Goal: Task Accomplishment & Management: Use online tool/utility

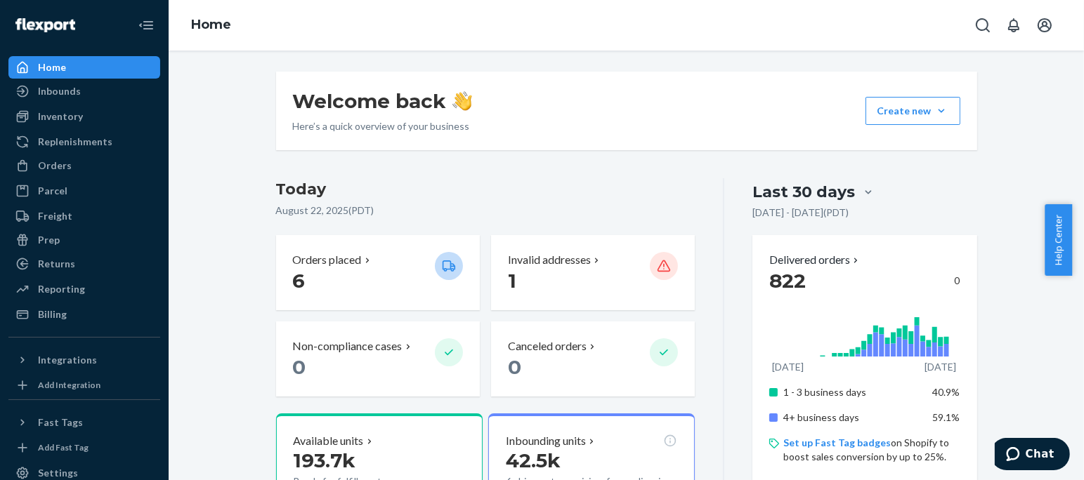
drag, startPoint x: 918, startPoint y: 1, endPoint x: 598, endPoint y: 101, distance: 335.0
click at [598, 101] on div "Welcome back Here’s a quick overview of your business Create new Create new inb…" at bounding box center [626, 111] width 701 height 79
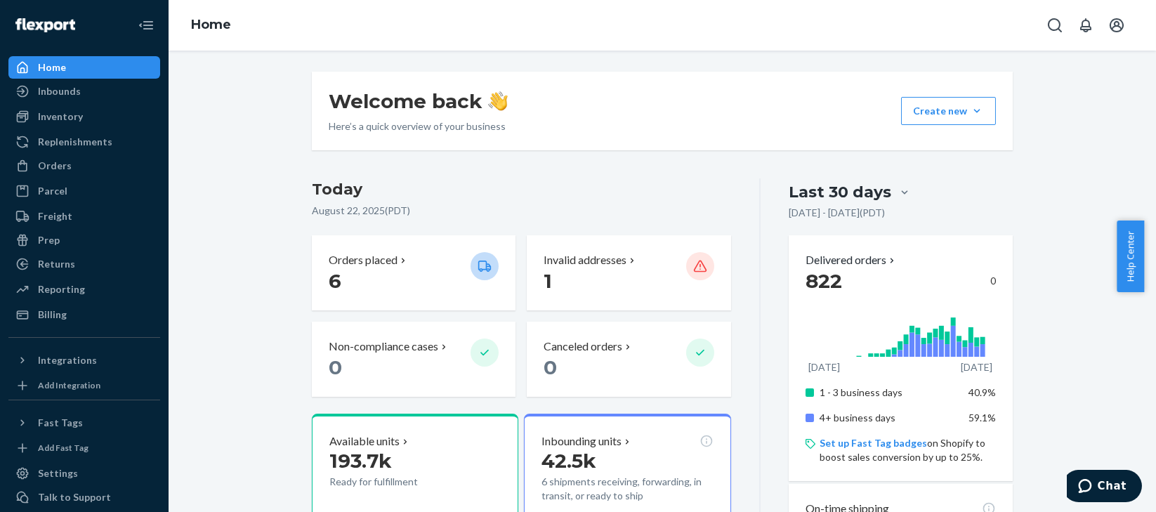
drag, startPoint x: 1082, startPoint y: 1, endPoint x: 626, endPoint y: 77, distance: 462.8
click at [626, 77] on div "Welcome back Here’s a quick overview of your business Create new Create new inb…" at bounding box center [662, 111] width 701 height 79
click at [58, 90] on div "Inbounds" at bounding box center [59, 91] width 43 height 14
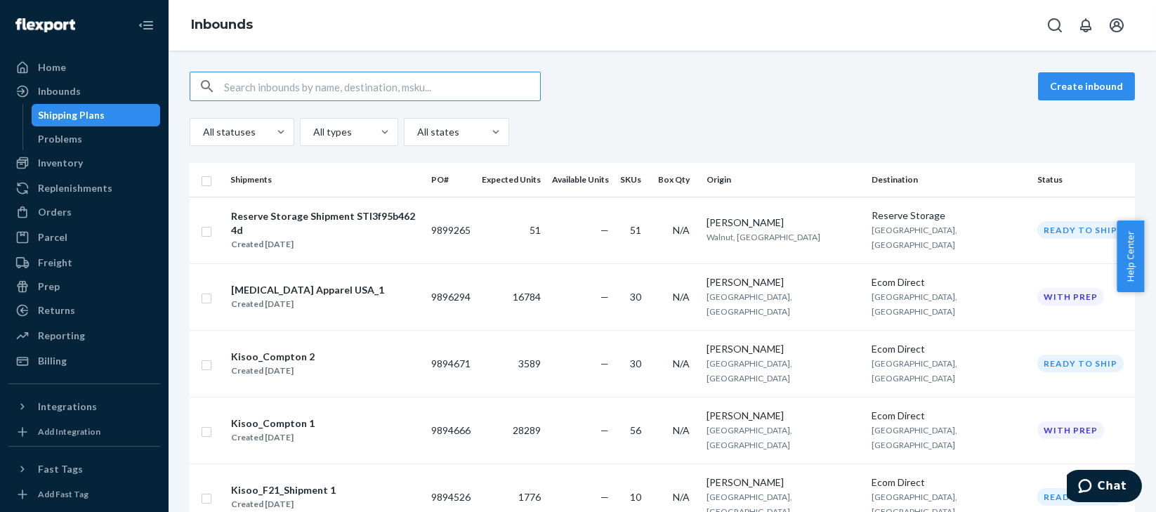
drag, startPoint x: 683, startPoint y: 2, endPoint x: 604, endPoint y: 39, distance: 87.0
click at [604, 39] on div "Inbounds" at bounding box center [663, 25] width 988 height 51
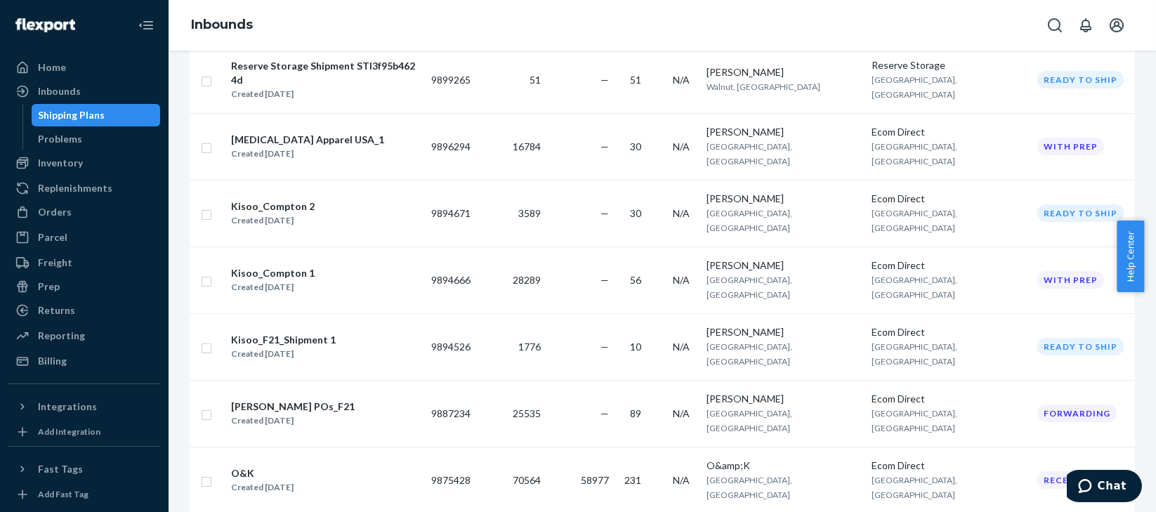
scroll to position [151, 0]
click at [68, 329] on div "Reporting" at bounding box center [61, 336] width 47 height 14
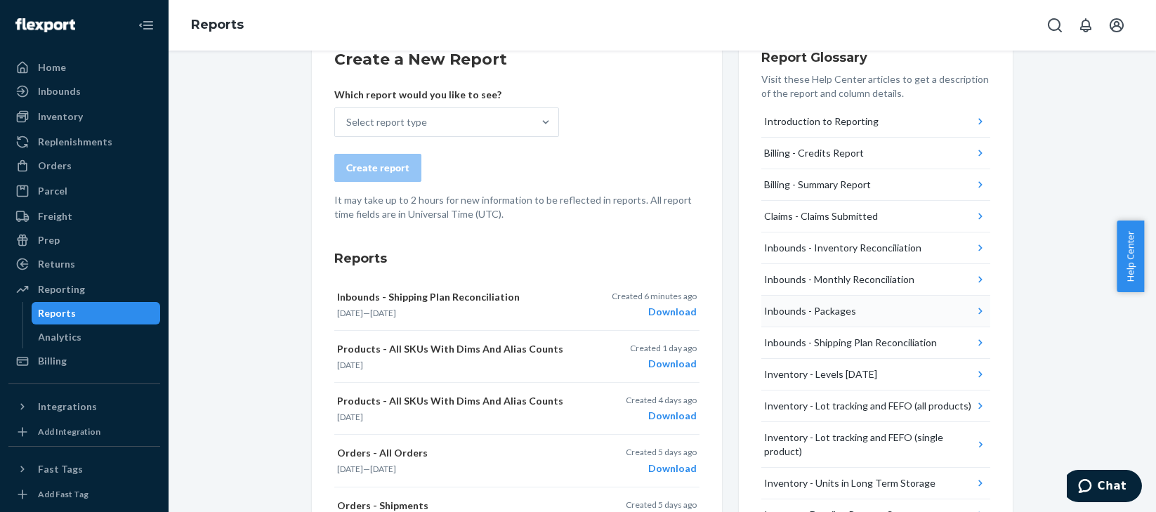
scroll to position [45, 0]
click at [917, 344] on div "Inbounds - Shipping Plan Reconciliation" at bounding box center [850, 343] width 173 height 14
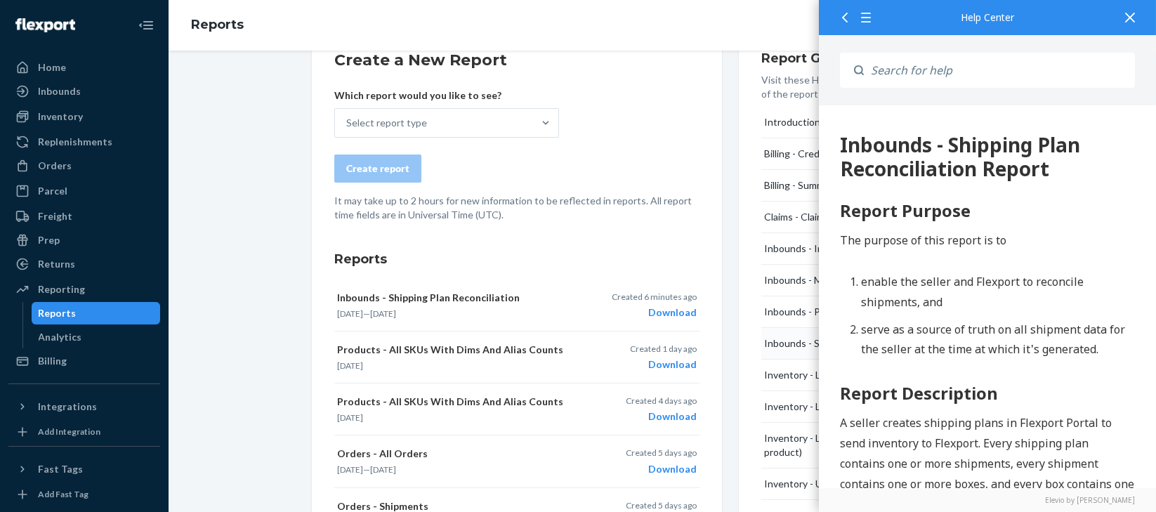
scroll to position [0, 0]
click at [607, 254] on h3 "Reports" at bounding box center [516, 259] width 365 height 18
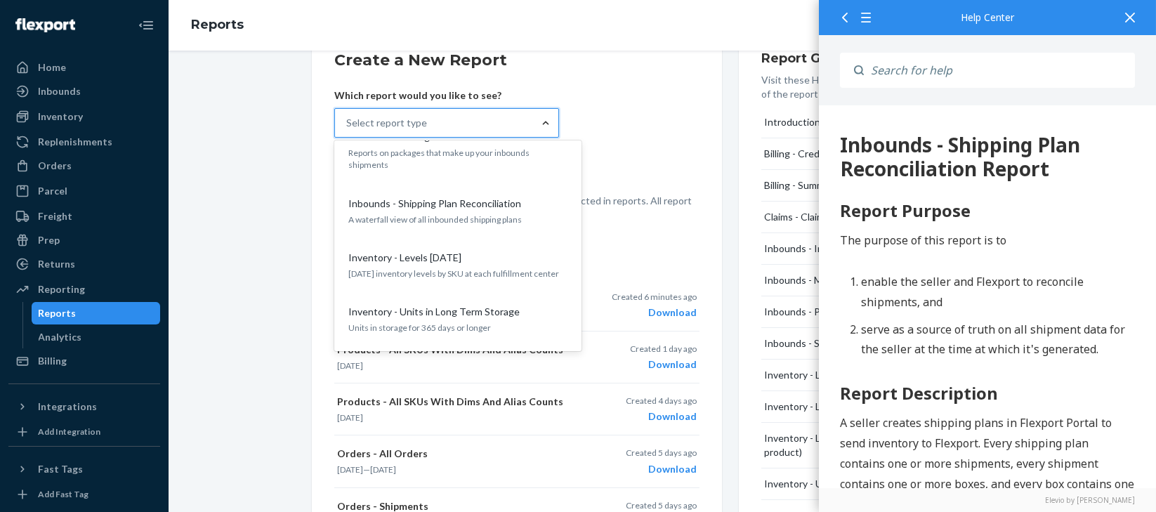
scroll to position [374, 0]
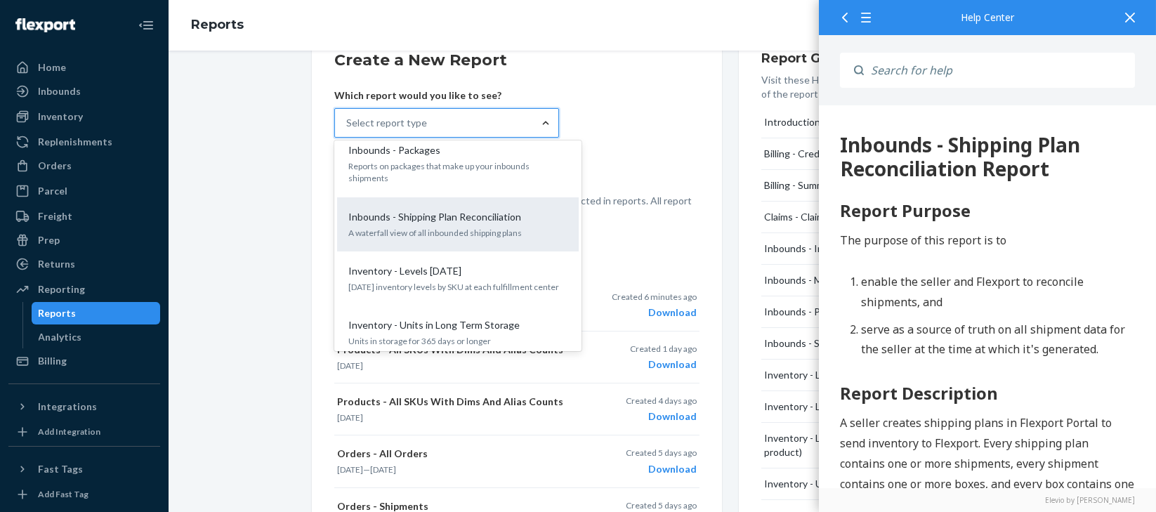
click at [472, 227] on p "A waterfall view of all inbounded shipping plans" at bounding box center [457, 233] width 219 height 12
click at [348, 130] on input "option Inbounds - Shipping Plan Reconciliation focused, 8 of 24. 24 results ava…" at bounding box center [346, 123] width 1 height 14
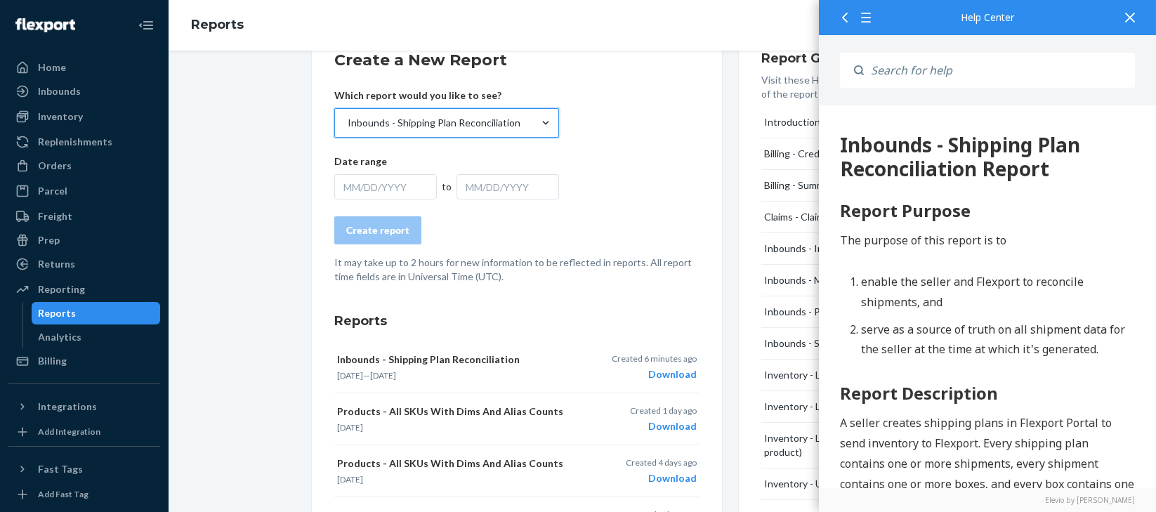
click at [404, 185] on div "MM/DD/YYYY" at bounding box center [385, 186] width 103 height 25
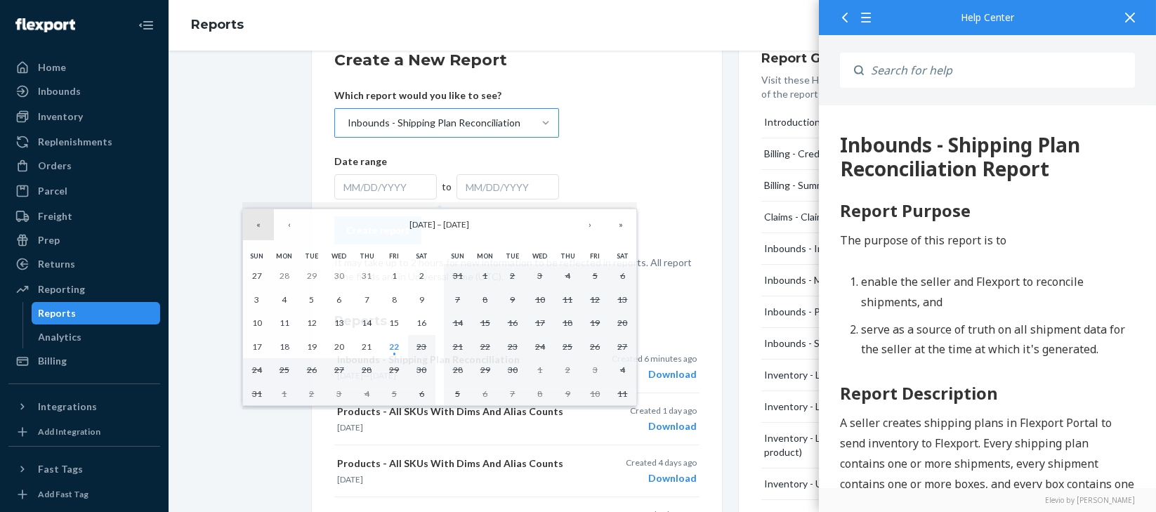
click at [256, 230] on button "«" at bounding box center [258, 224] width 31 height 31
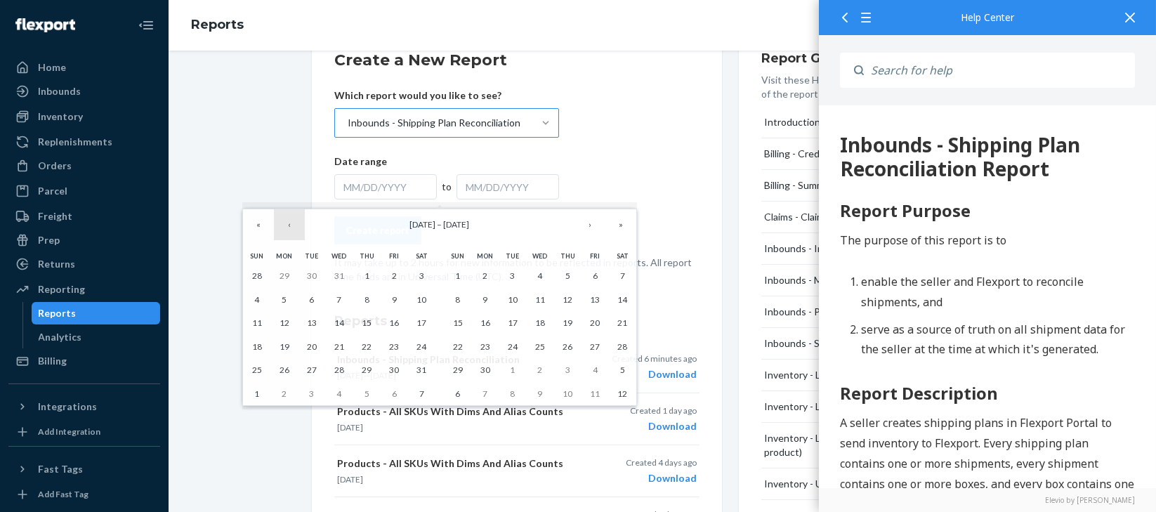
click at [289, 225] on button "‹" at bounding box center [289, 224] width 31 height 31
click at [622, 224] on button "»" at bounding box center [620, 224] width 31 height 31
click at [254, 279] on abbr "1" at bounding box center [256, 275] width 5 height 11
click at [256, 279] on abbr "1" at bounding box center [256, 275] width 5 height 11
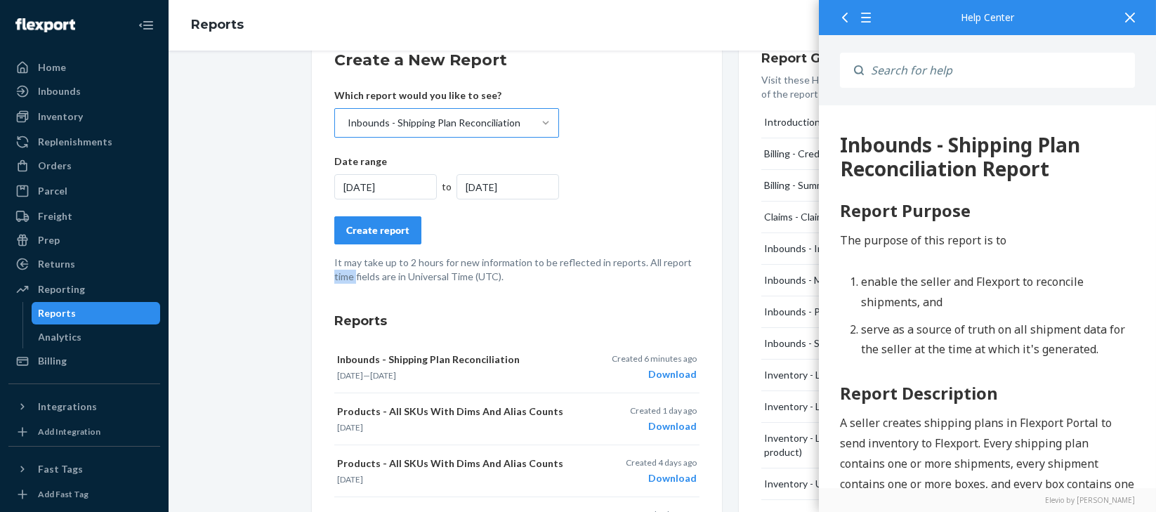
click at [256, 279] on div "Create a New Report Which report would you like to see? Inbounds - Shipping Pla…" at bounding box center [662, 517] width 967 height 980
click at [521, 183] on div "[DATE]" at bounding box center [508, 186] width 103 height 25
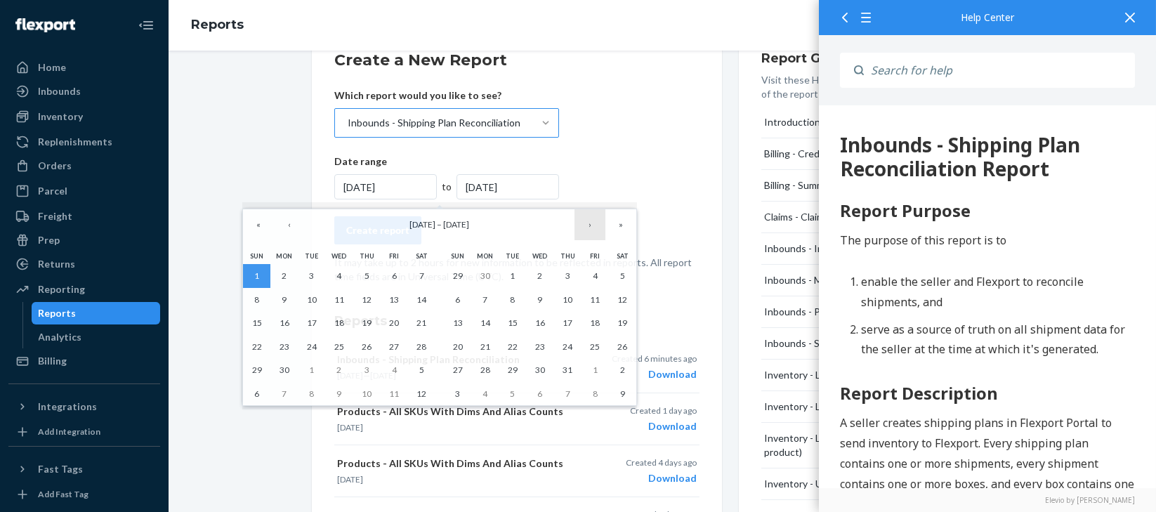
click at [589, 228] on button "›" at bounding box center [590, 224] width 31 height 31
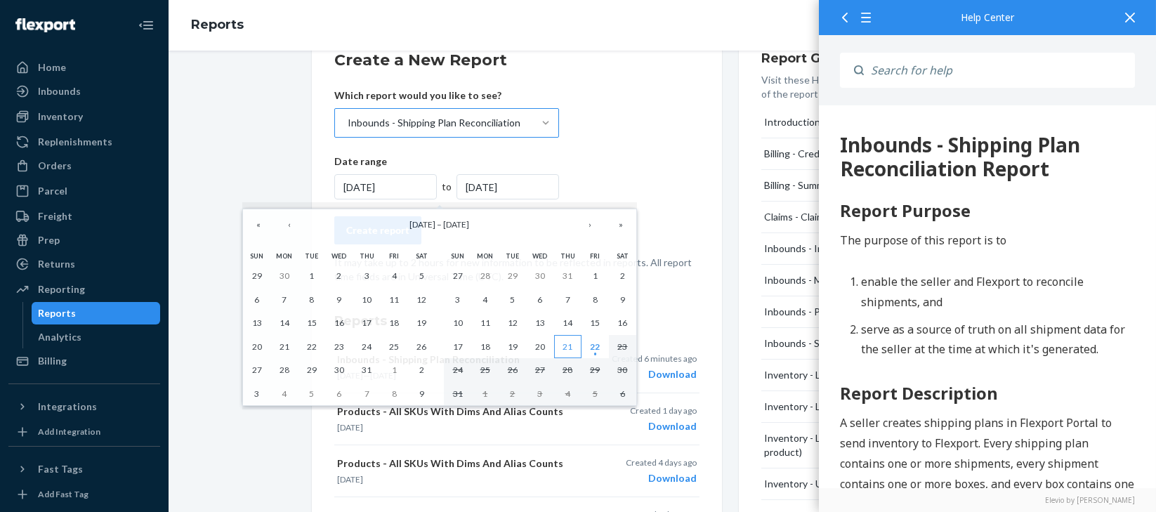
click at [565, 347] on abbr "21" at bounding box center [568, 346] width 10 height 11
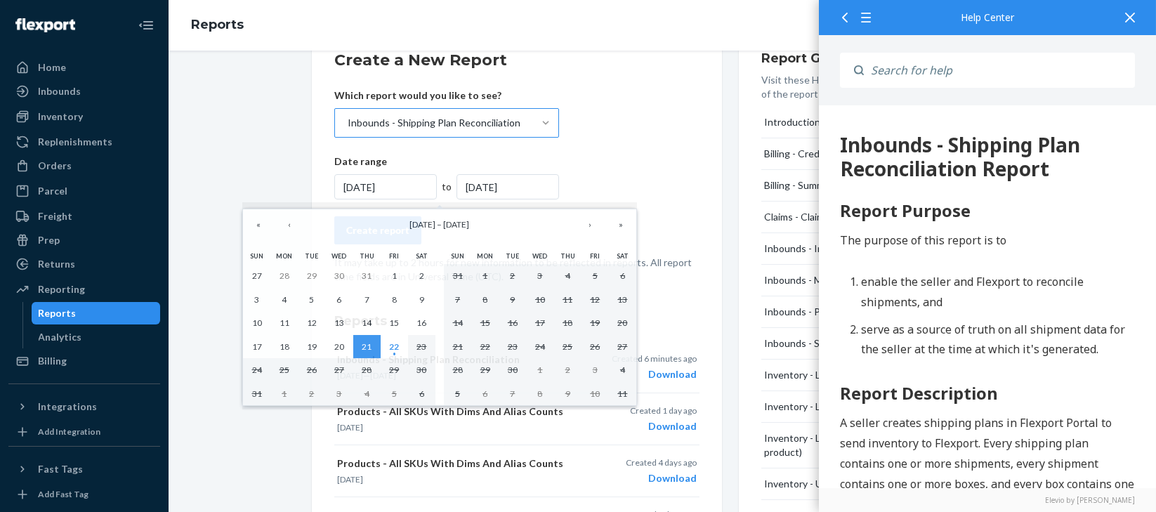
click at [520, 185] on div "[DATE]" at bounding box center [508, 186] width 103 height 25
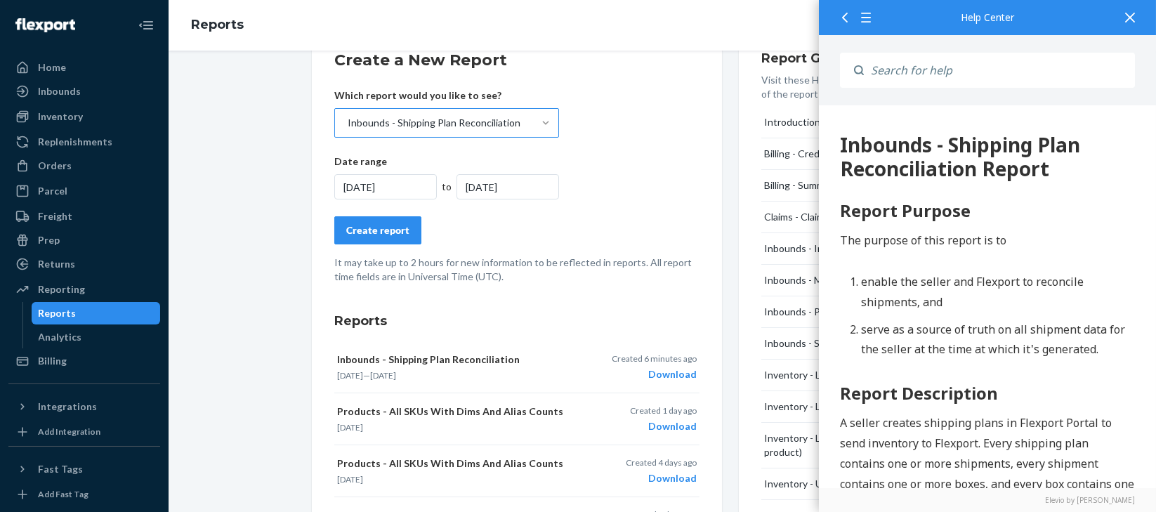
click at [506, 183] on div "[DATE]" at bounding box center [508, 186] width 103 height 25
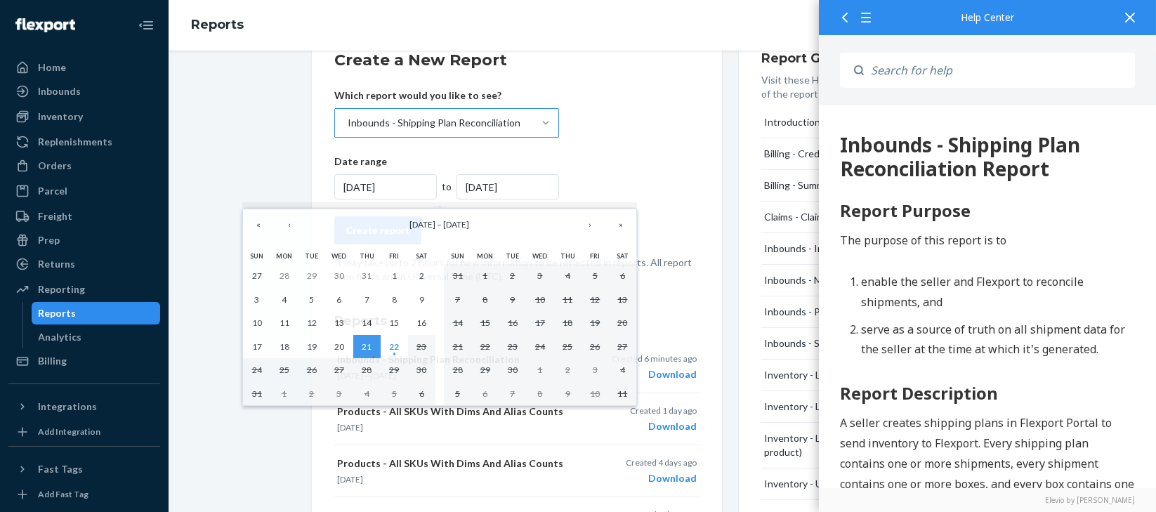
click at [506, 183] on div "[DATE]" at bounding box center [508, 186] width 103 height 25
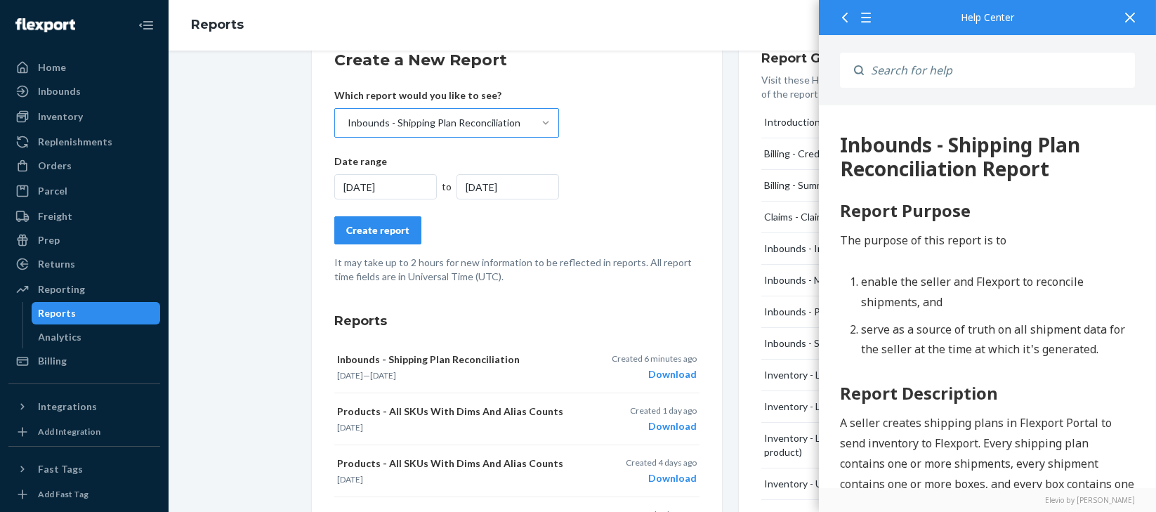
drag, startPoint x: 506, startPoint y: 183, endPoint x: 497, endPoint y: 187, distance: 9.8
click at [497, 187] on div "[DATE]" at bounding box center [508, 186] width 103 height 25
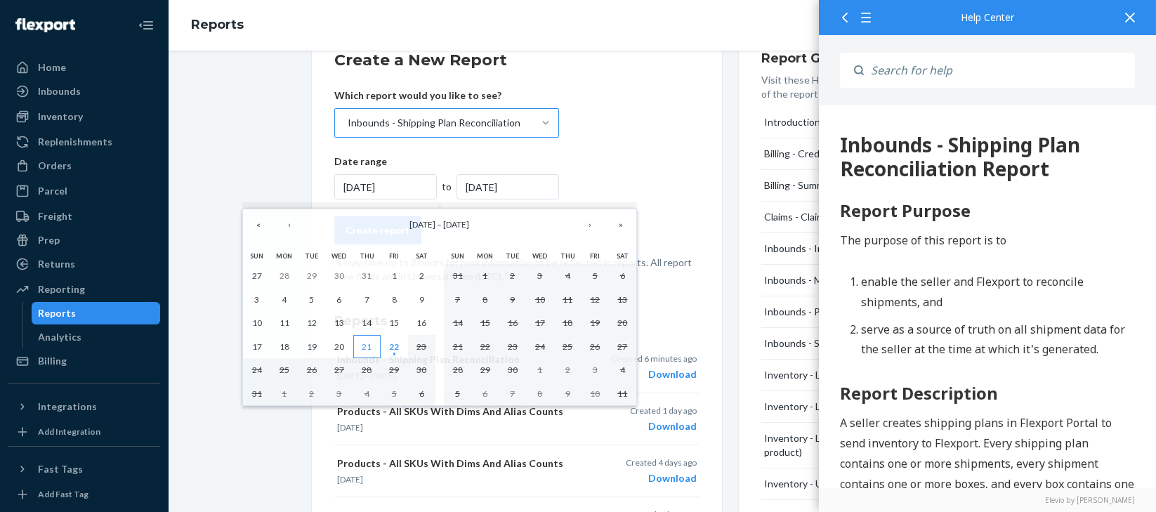
click at [363, 347] on abbr "21" at bounding box center [367, 346] width 10 height 11
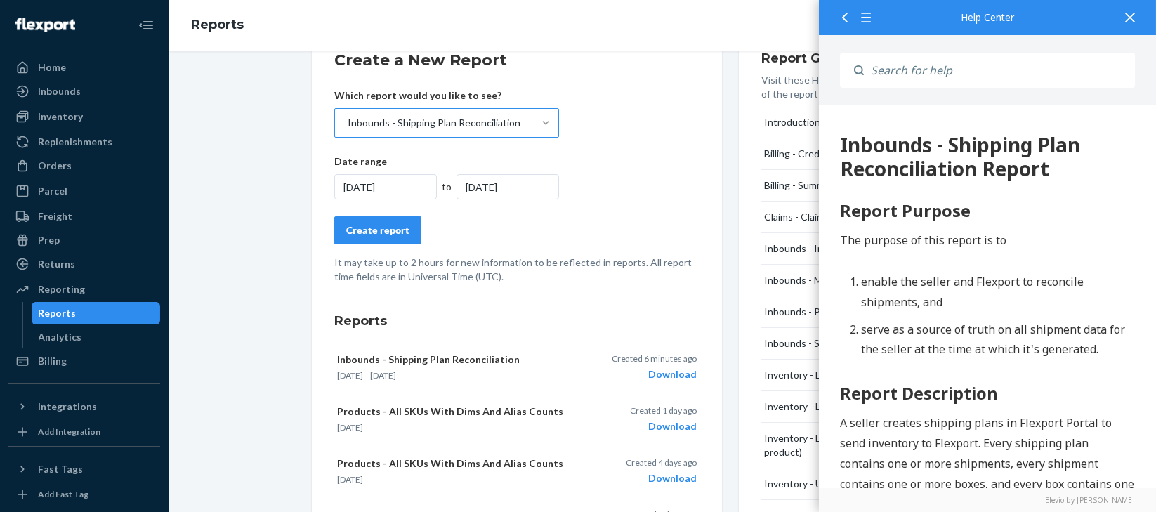
click at [386, 187] on div "[DATE]" at bounding box center [385, 186] width 103 height 25
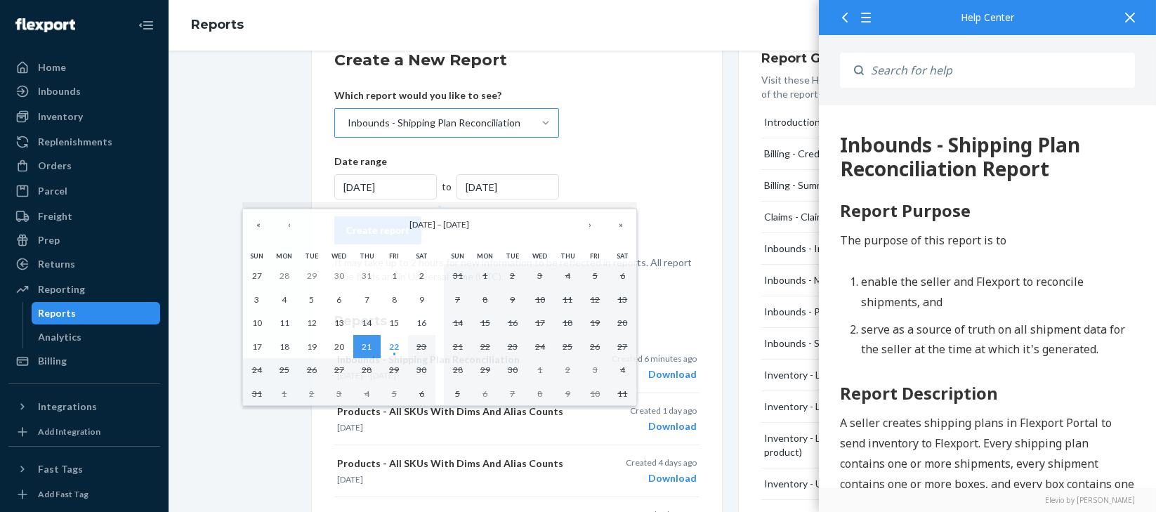
click at [397, 185] on div "[DATE]" at bounding box center [385, 186] width 103 height 25
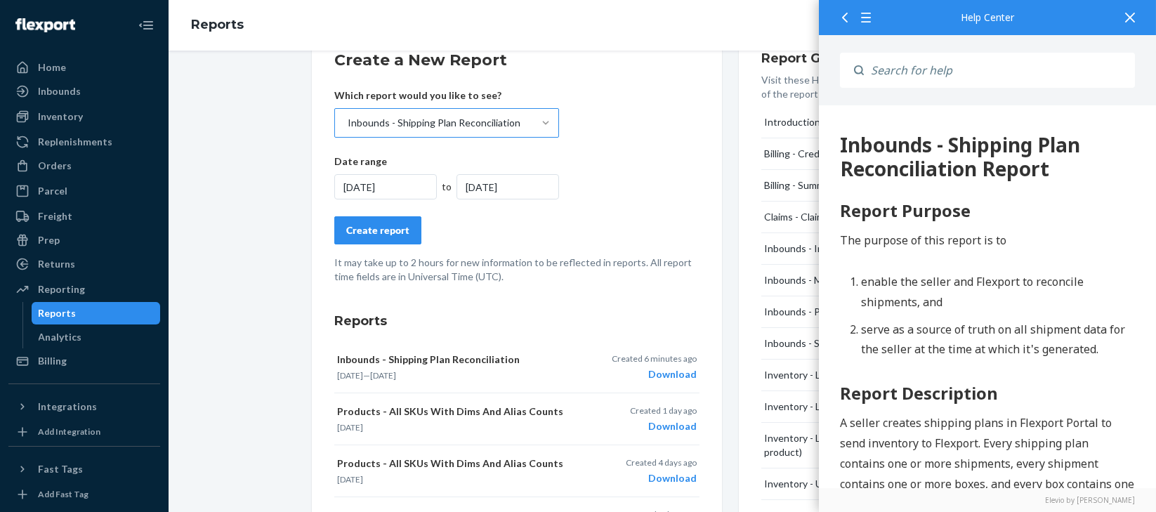
click at [397, 185] on div "[DATE]" at bounding box center [385, 186] width 103 height 25
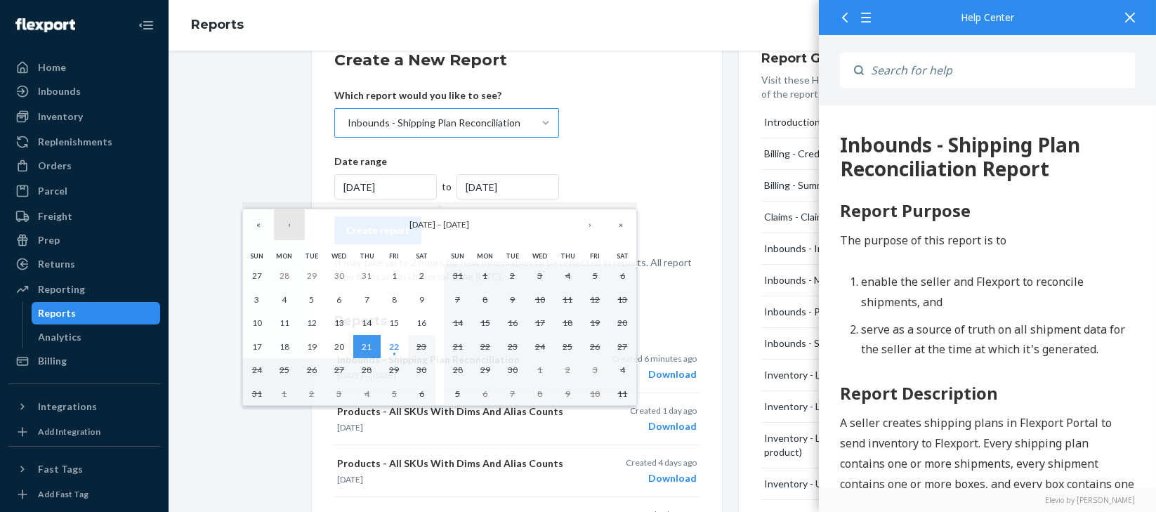
click at [284, 228] on button "‹" at bounding box center [289, 224] width 31 height 31
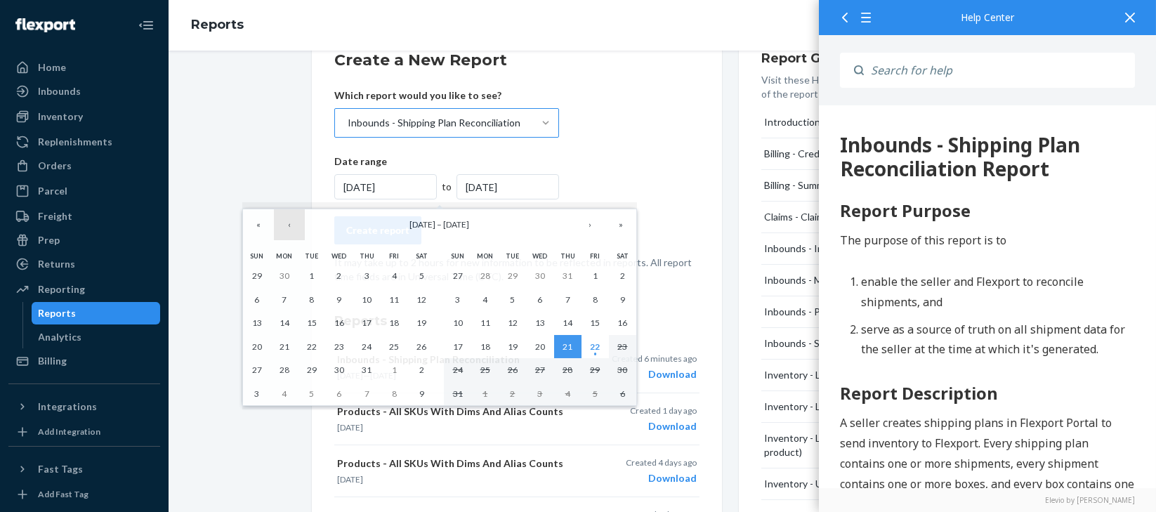
click at [285, 230] on button "‹" at bounding box center [289, 224] width 31 height 31
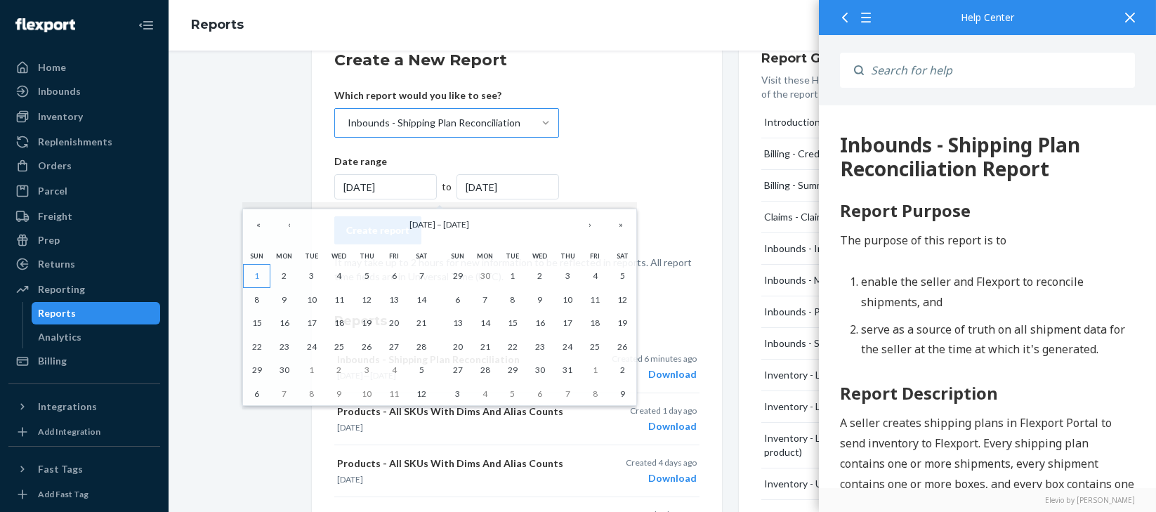
click at [255, 275] on abbr "1" at bounding box center [256, 275] width 5 height 11
click at [259, 275] on abbr "1" at bounding box center [256, 275] width 5 height 11
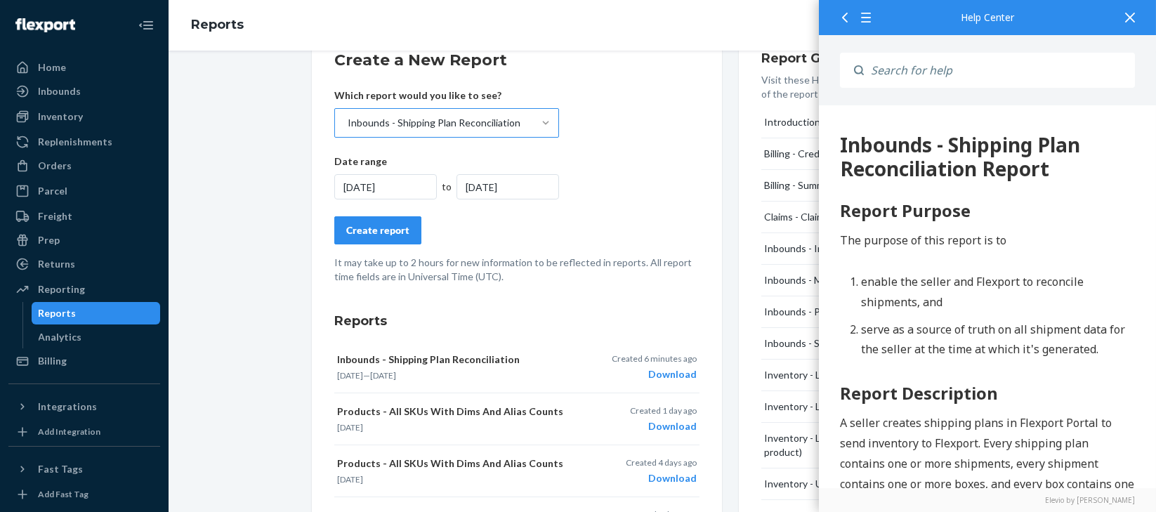
click at [259, 275] on div "Create a New Report Which report would you like to see? Inbounds - Shipping Pla…" at bounding box center [662, 517] width 967 height 980
click at [510, 185] on div "[DATE]" at bounding box center [508, 186] width 103 height 25
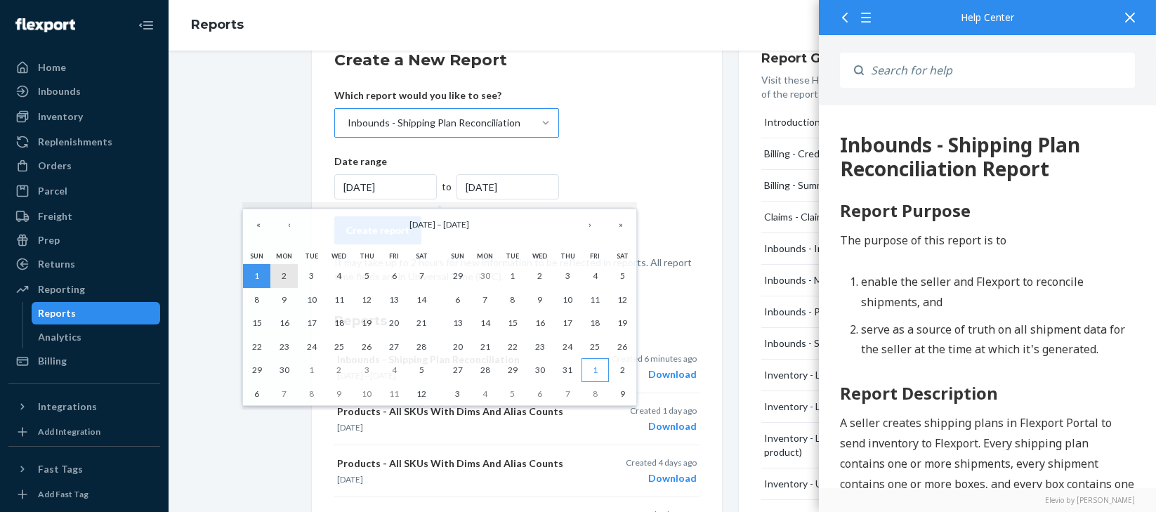
drag, startPoint x: 270, startPoint y: 277, endPoint x: 601, endPoint y: 372, distance: 345.0
click at [601, 372] on div "Sun Mon Tue Wed Thu Fri Sat 1 2 3 4 5 6 7 8 9 10 11 12 13 14 15 16 17 18 19 20 …" at bounding box center [440, 327] width 402 height 166
click at [594, 370] on abbr "1" at bounding box center [595, 370] width 5 height 11
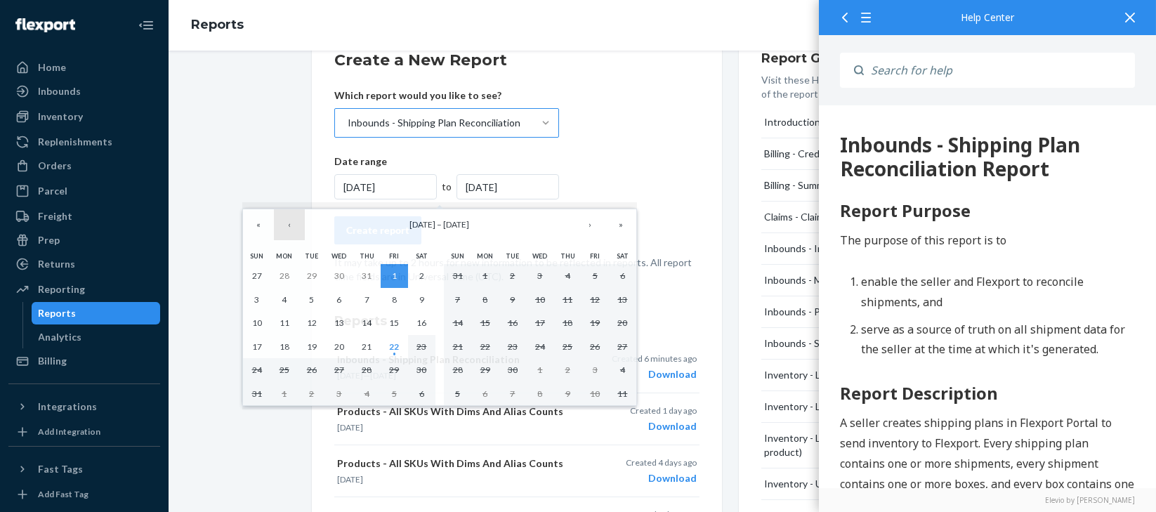
click at [292, 225] on button "‹" at bounding box center [289, 224] width 31 height 31
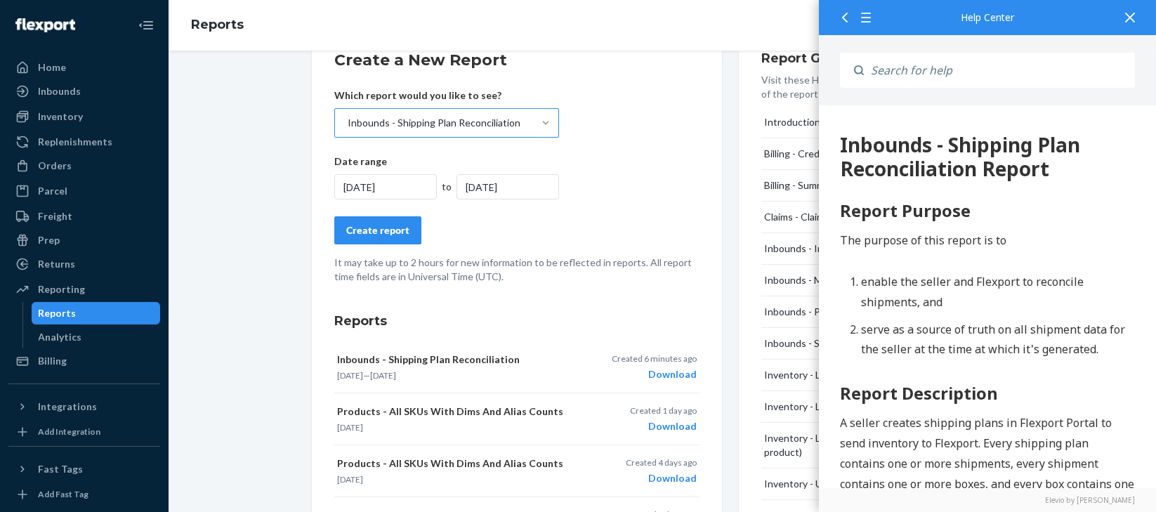
click at [269, 58] on div "Create a New Report Which report would you like to see? Inbounds - Shipping Pla…" at bounding box center [662, 517] width 967 height 980
click at [61, 89] on div "Inbounds" at bounding box center [59, 91] width 43 height 14
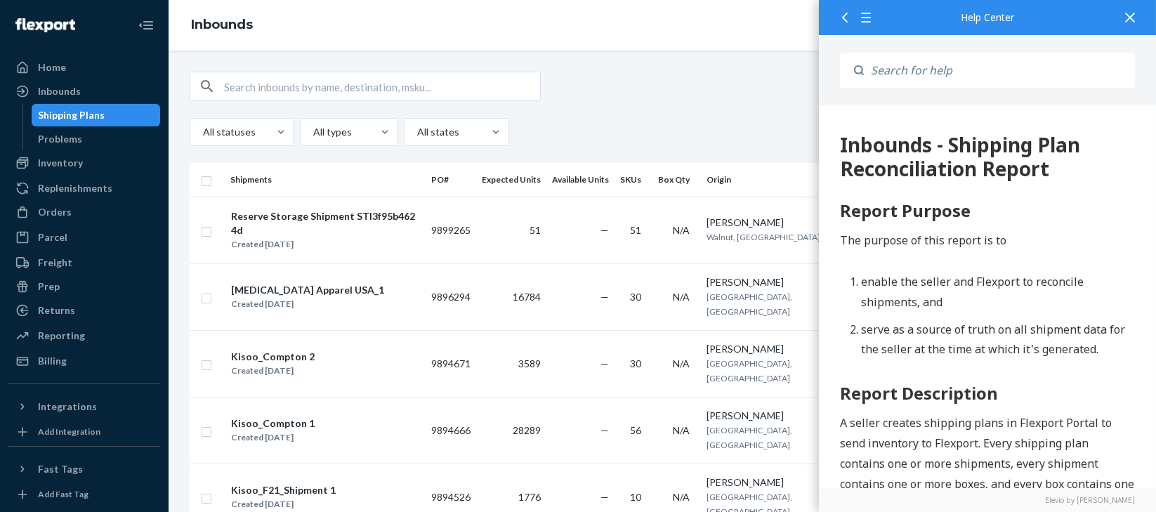
click at [950, 11] on div at bounding box center [1130, 17] width 31 height 34
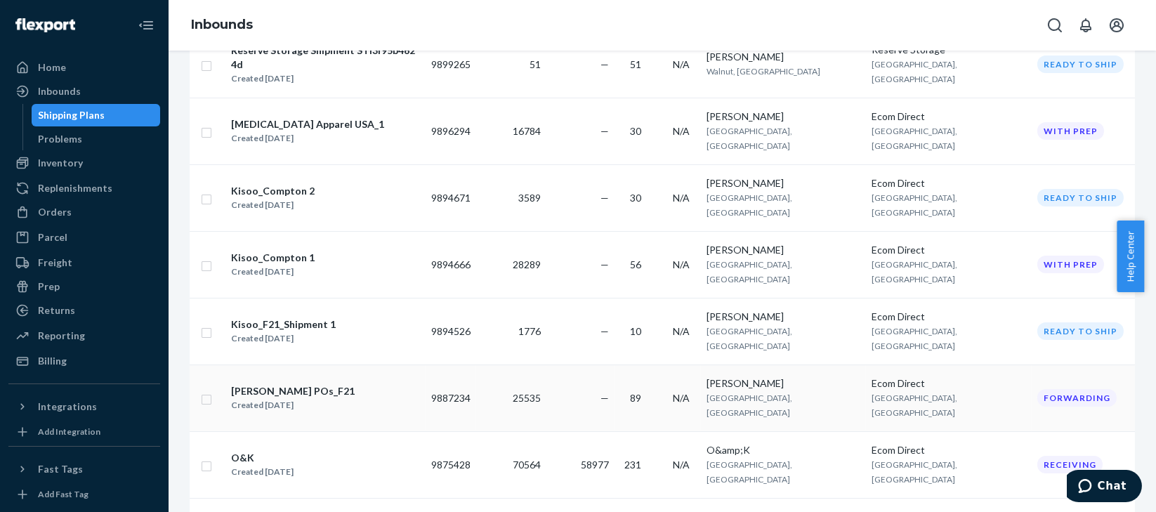
scroll to position [187, 0]
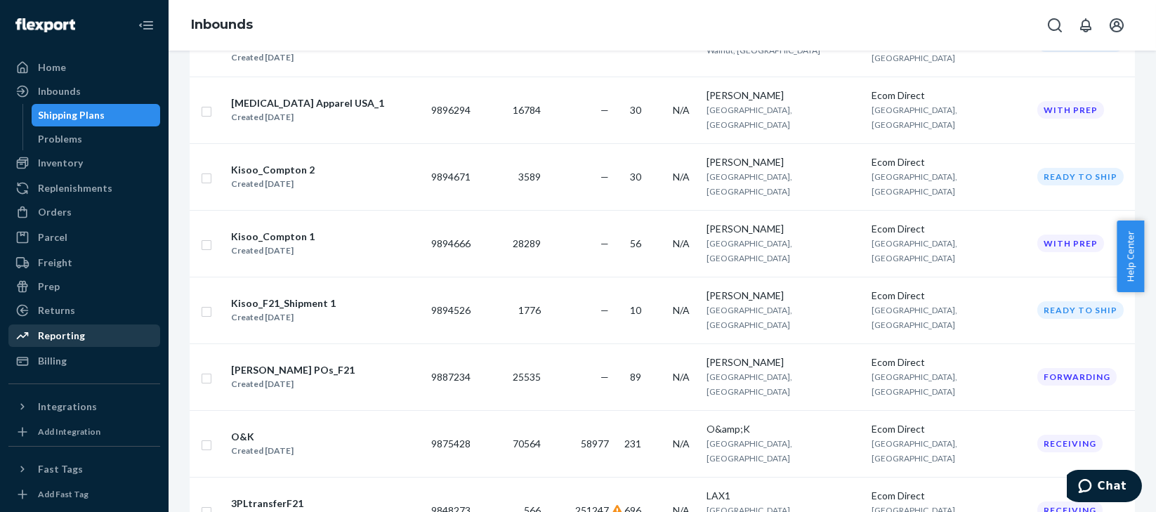
click at [63, 336] on div "Reporting" at bounding box center [61, 336] width 47 height 14
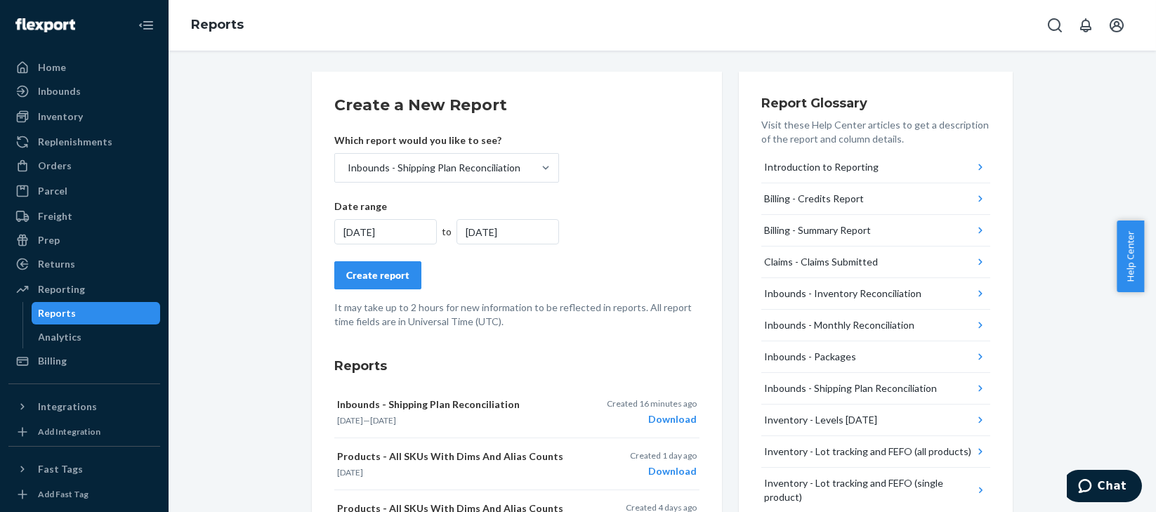
click at [387, 229] on div "[DATE]" at bounding box center [385, 231] width 103 height 25
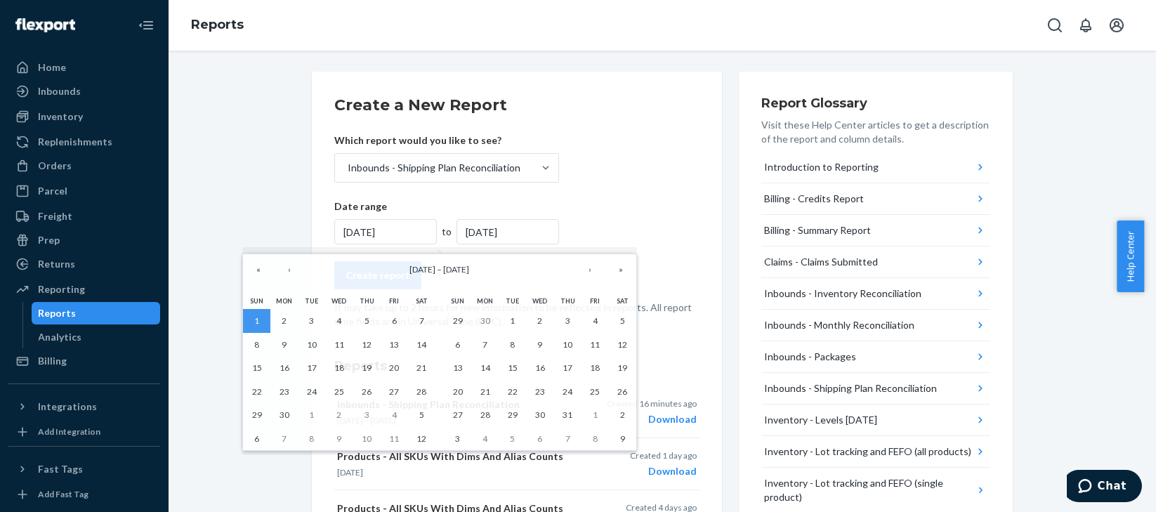
click at [387, 229] on div "[DATE]" at bounding box center [385, 231] width 103 height 25
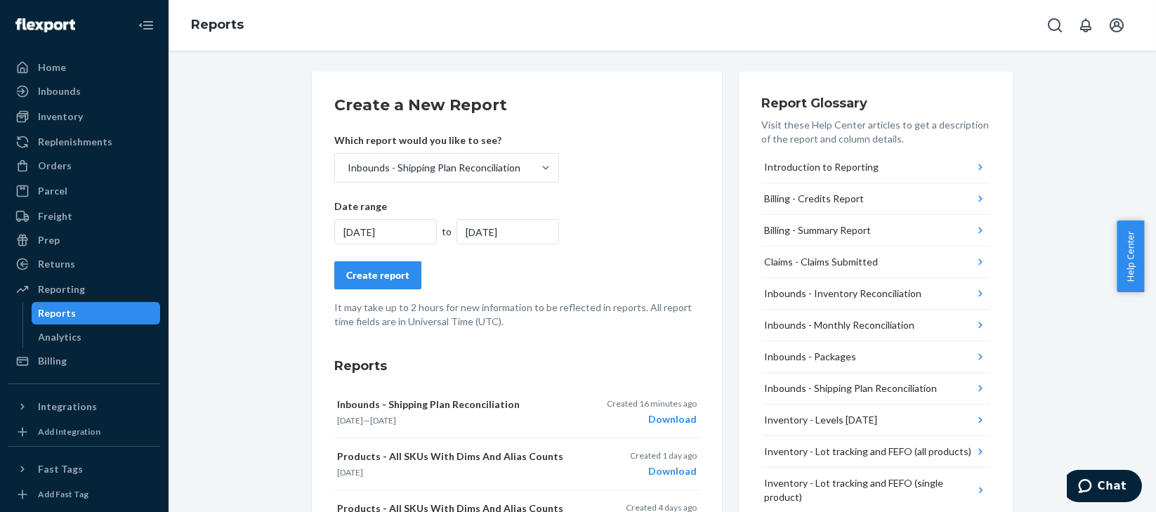
click at [387, 229] on div "[DATE]" at bounding box center [385, 231] width 103 height 25
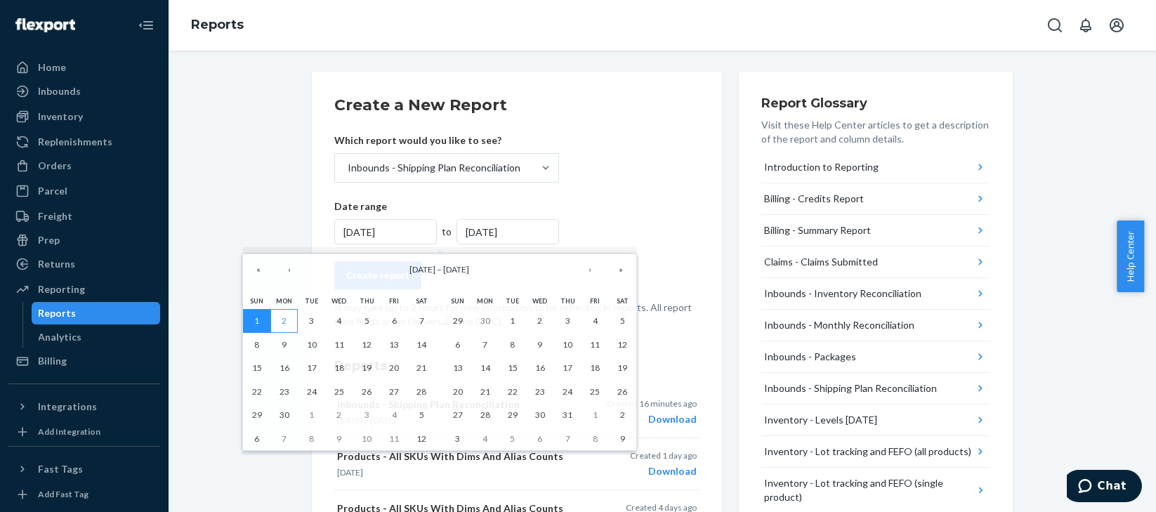
drag, startPoint x: 256, startPoint y: 326, endPoint x: 271, endPoint y: 326, distance: 15.5
click at [271, 326] on div "1 2 3 4 5 6 7 8 9 10 11 12 13 14 15 16 17 18 19 20 21 22 23 24 25 26 27 28 29 3…" at bounding box center [339, 379] width 192 height 141
click at [590, 272] on button "›" at bounding box center [590, 269] width 31 height 31
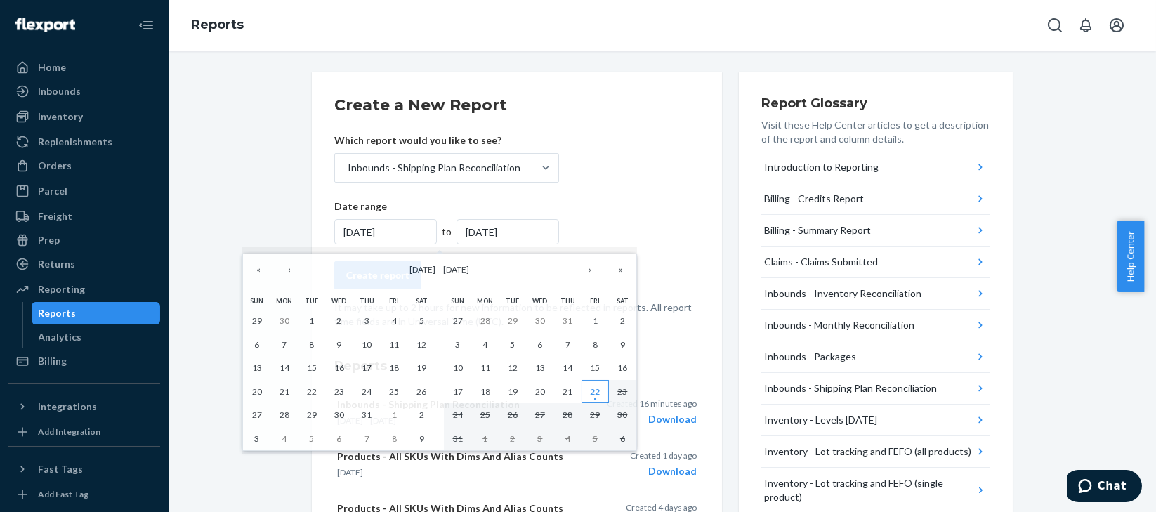
click at [598, 397] on abbr "22" at bounding box center [595, 391] width 10 height 11
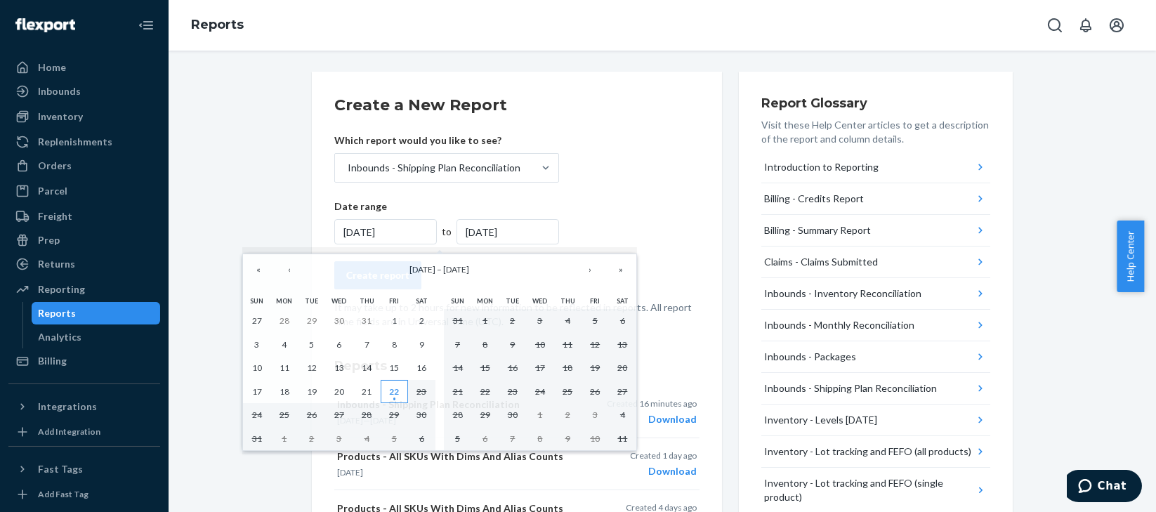
click at [391, 393] on abbr "22" at bounding box center [394, 391] width 10 height 11
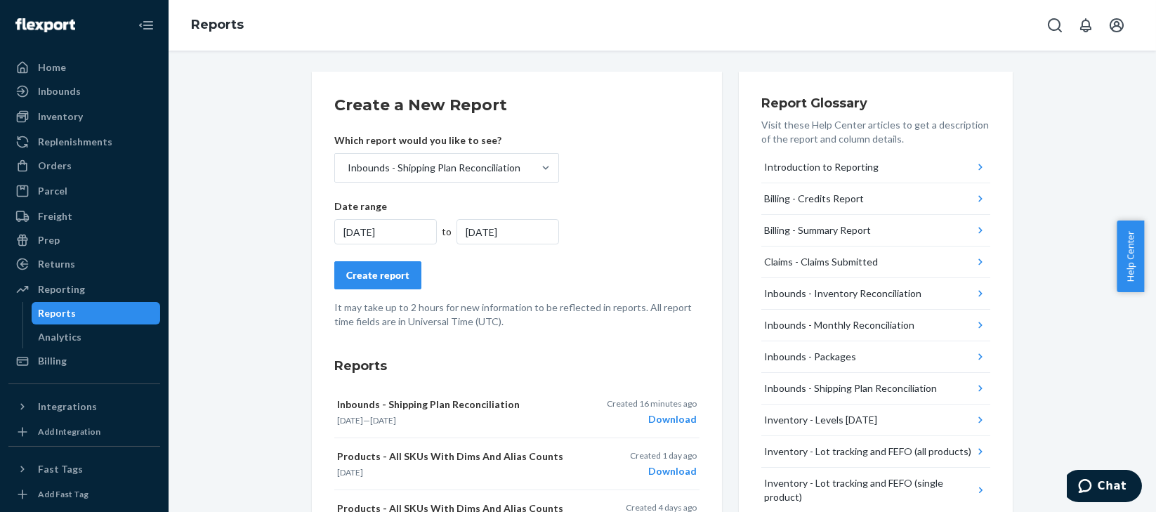
click at [398, 229] on div "[DATE]" at bounding box center [385, 231] width 103 height 25
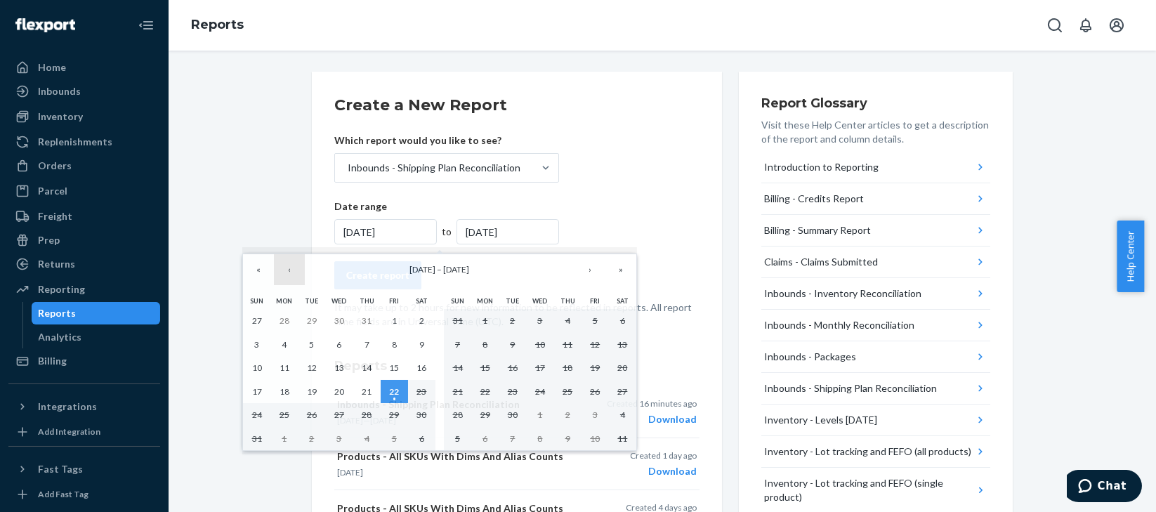
click at [289, 268] on button "‹" at bounding box center [289, 269] width 31 height 31
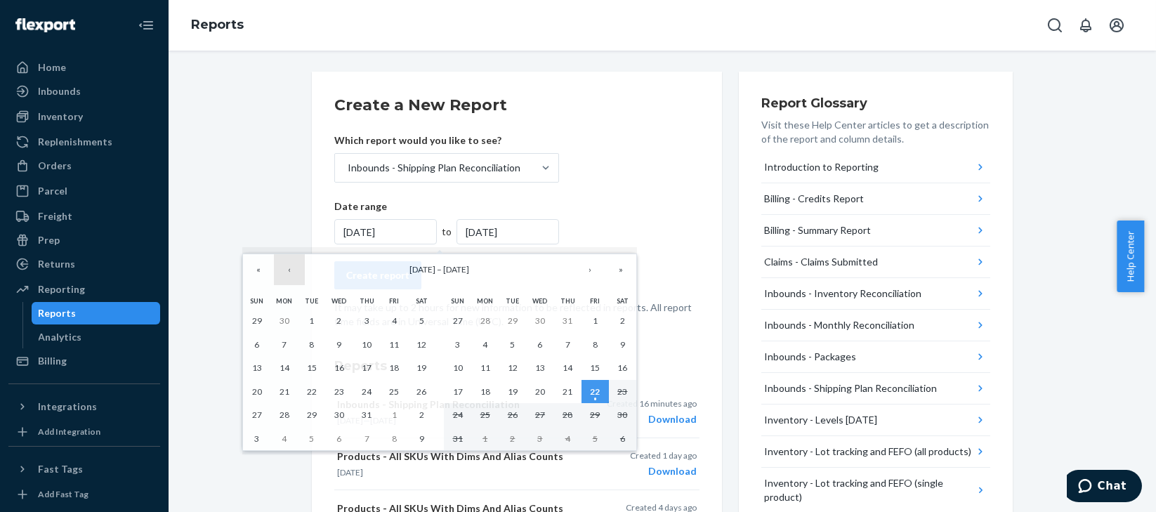
click at [289, 268] on button "‹" at bounding box center [289, 269] width 31 height 31
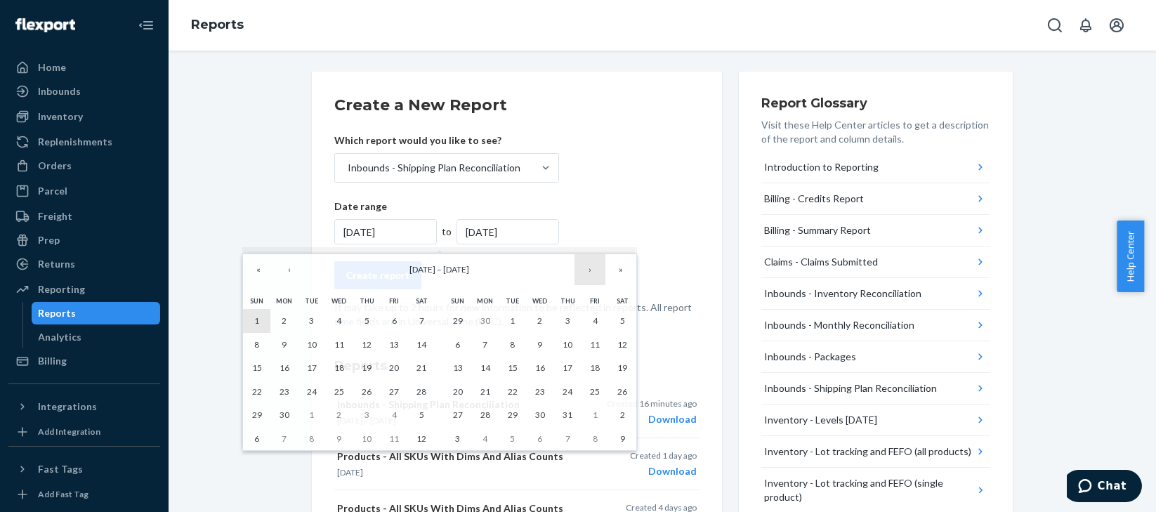
drag, startPoint x: 255, startPoint y: 321, endPoint x: 587, endPoint y: 273, distance: 335.0
click at [587, 273] on div "« ‹ [DATE] – [DATE] › » [PERSON_NAME] Wed Thu Fri Sat 1 2 3 4 5 6 7 8 9 10 11 1…" at bounding box center [439, 353] width 395 height 198
click at [74, 84] on div "Inbounds" at bounding box center [59, 91] width 43 height 14
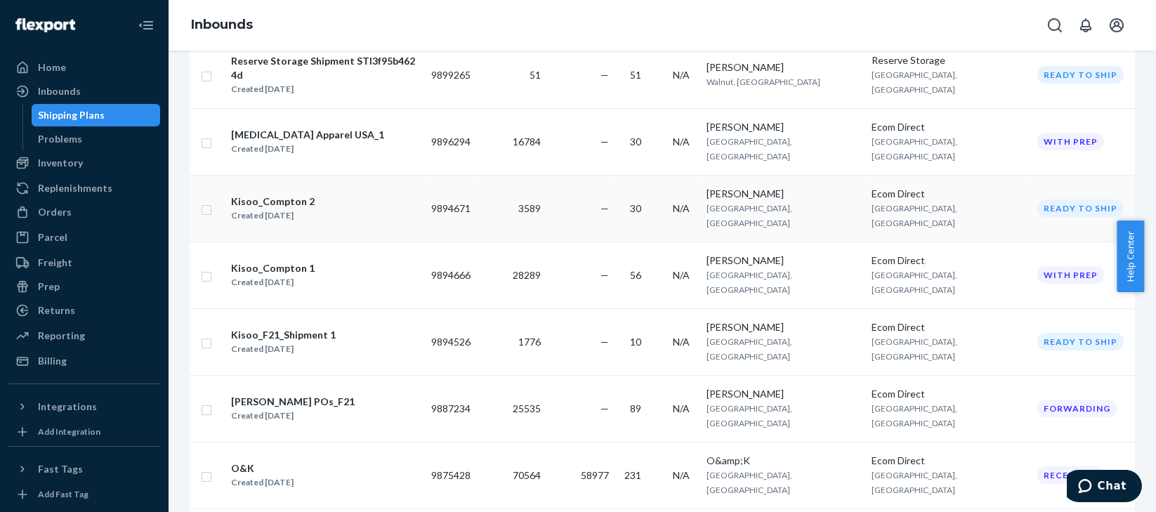
scroll to position [187, 0]
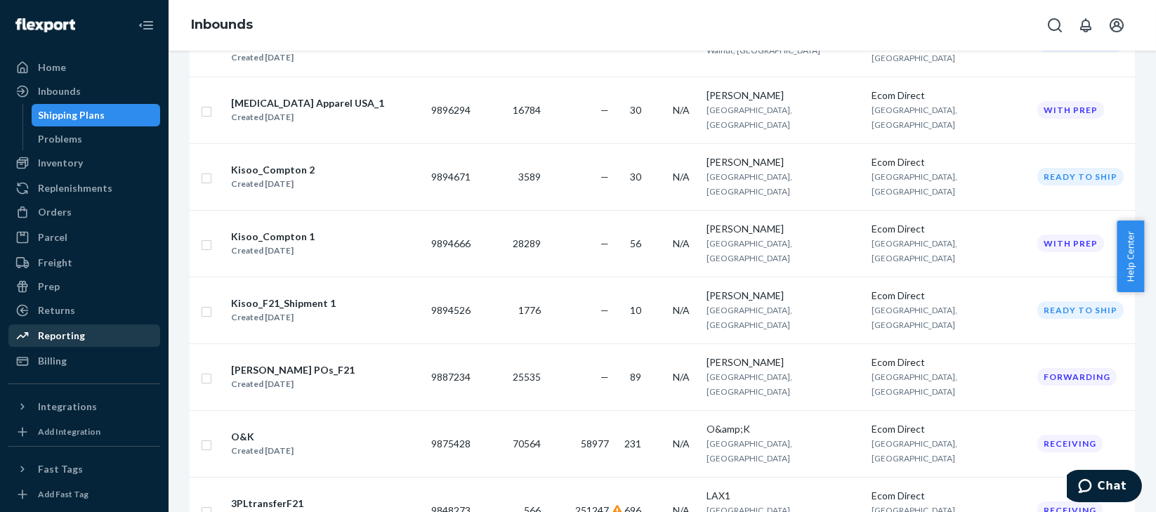
click at [65, 337] on div "Reporting" at bounding box center [61, 336] width 47 height 14
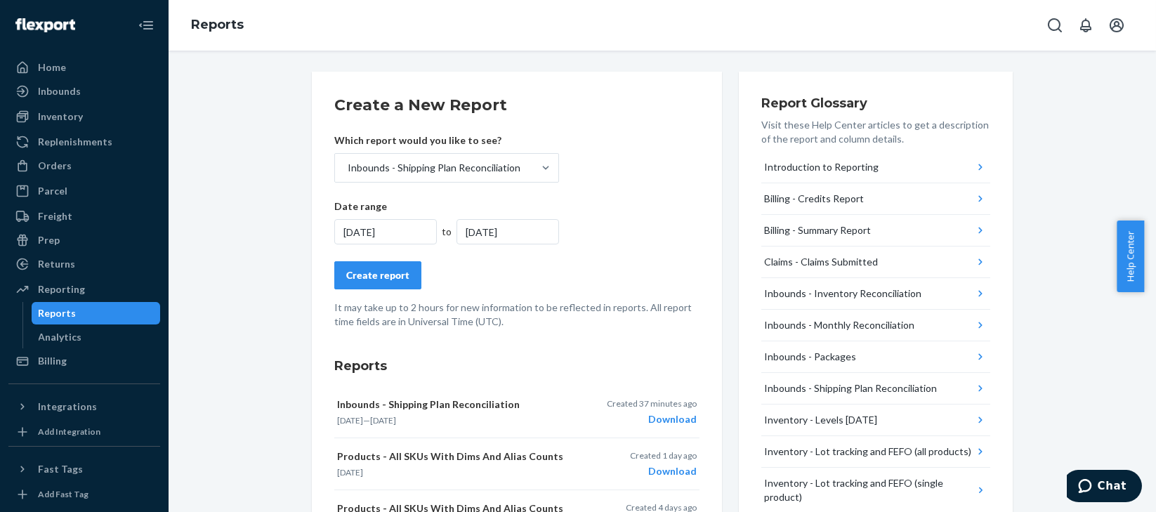
click at [401, 230] on div "[DATE]" at bounding box center [385, 231] width 103 height 25
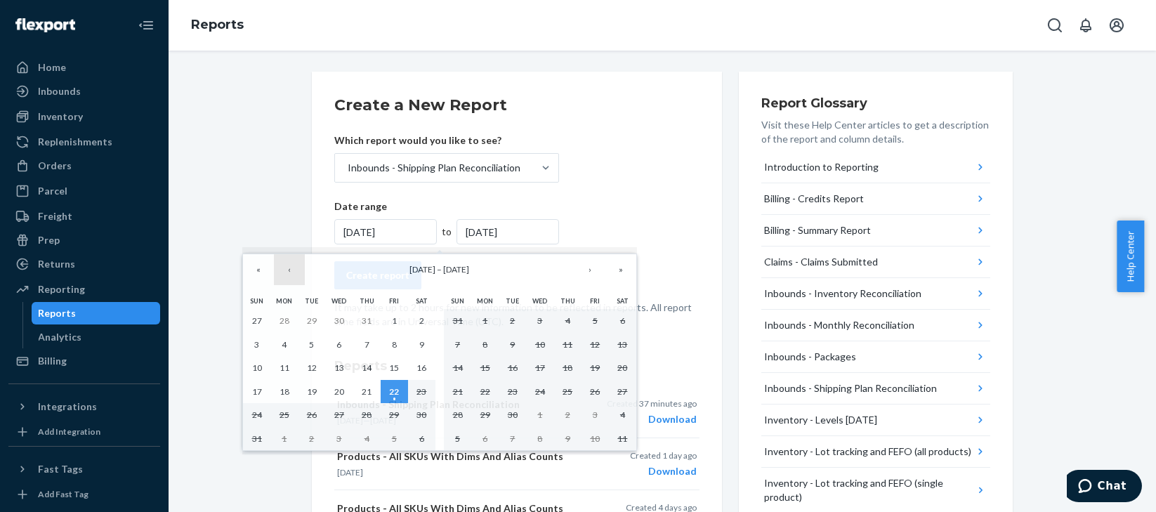
click at [289, 270] on button "‹" at bounding box center [289, 269] width 31 height 31
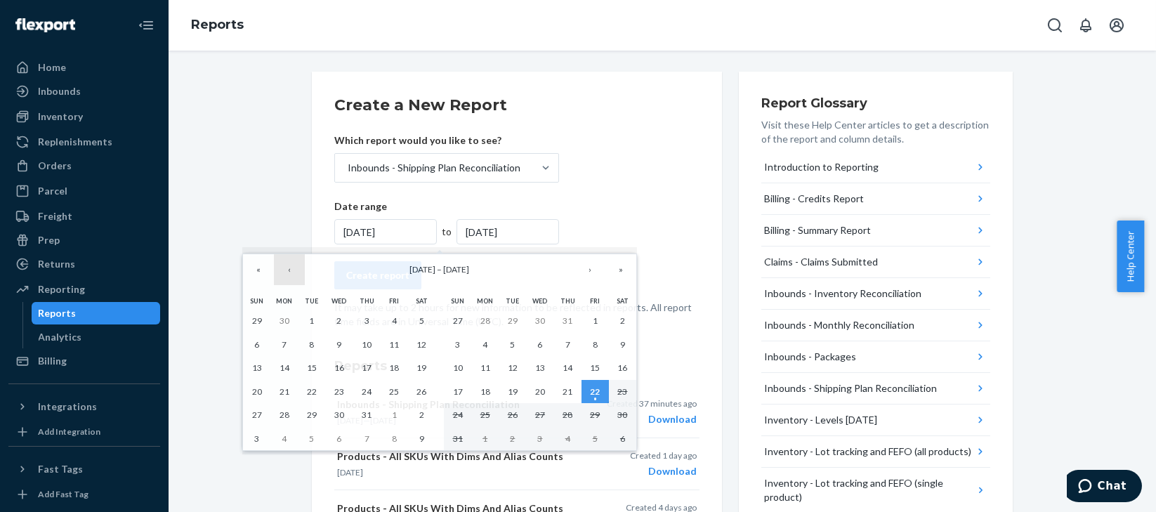
click at [289, 270] on button "‹" at bounding box center [289, 269] width 31 height 31
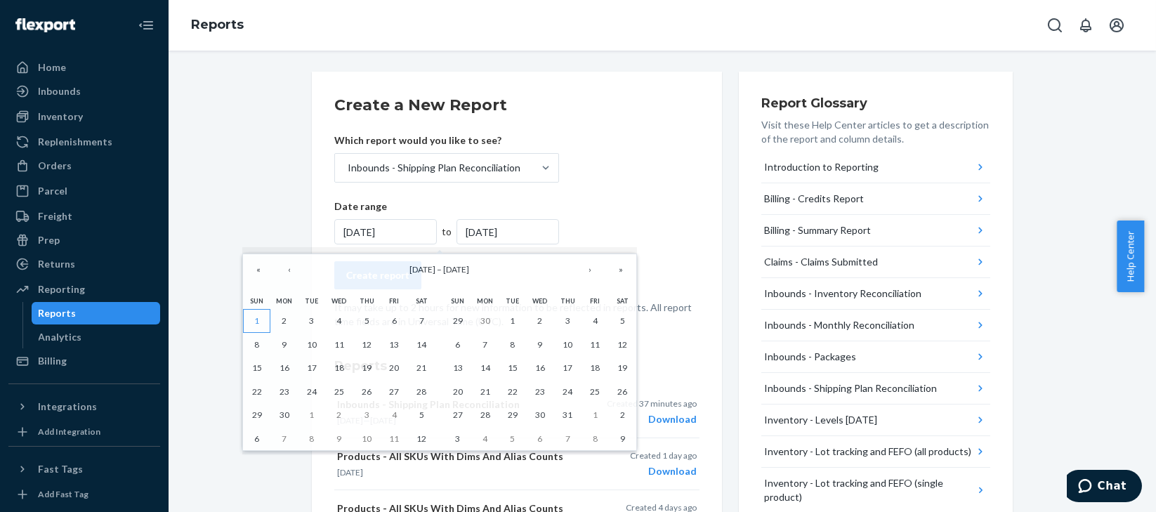
click at [258, 324] on abbr "1" at bounding box center [256, 320] width 5 height 11
click at [258, 325] on abbr "1" at bounding box center [256, 320] width 5 height 11
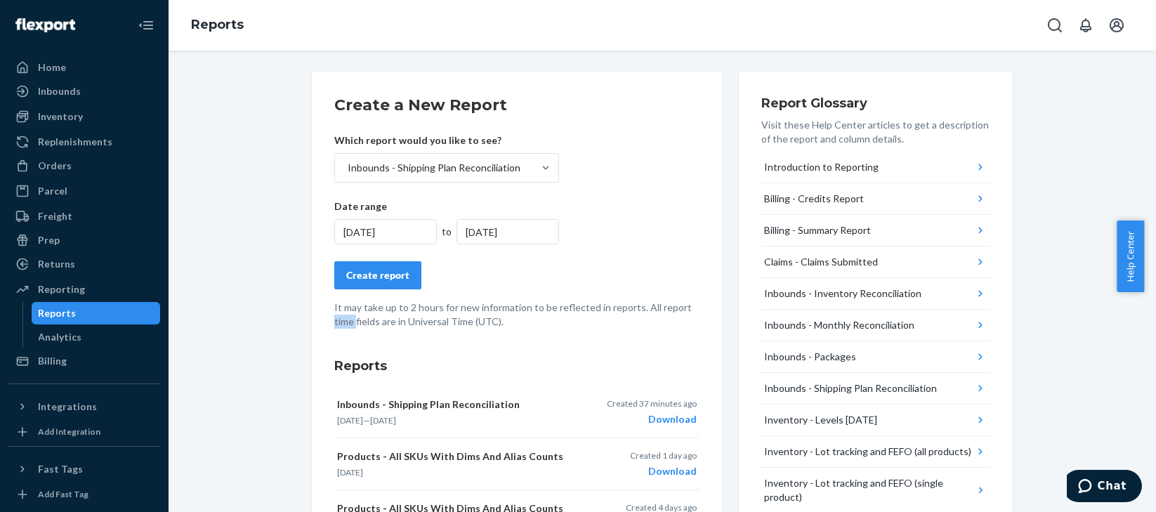
click at [516, 229] on div "[DATE]" at bounding box center [508, 231] width 103 height 25
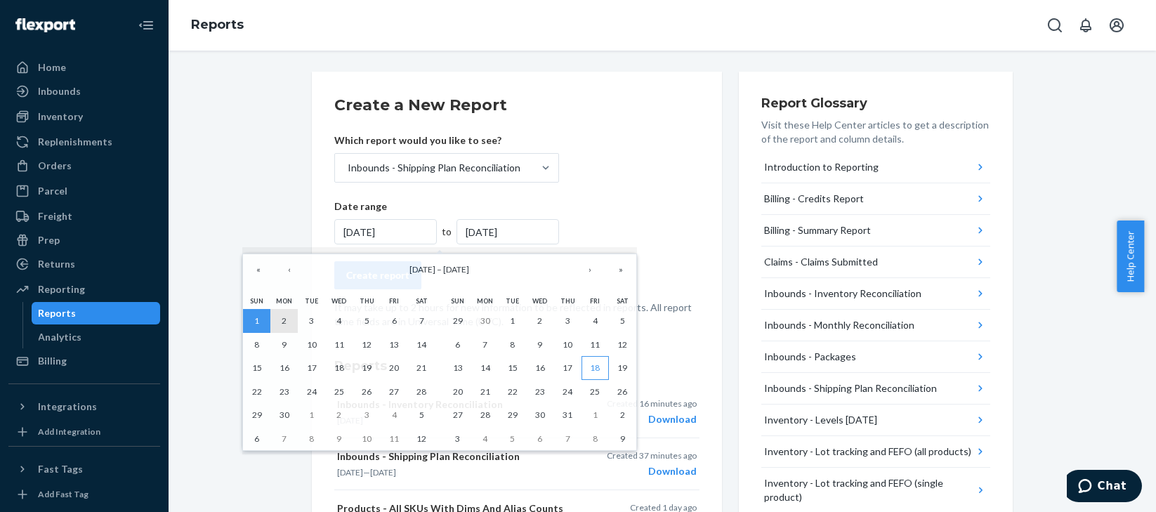
drag, startPoint x: 289, startPoint y: 324, endPoint x: 593, endPoint y: 379, distance: 309.2
click at [593, 379] on div "Sun Mon Tue Wed Thu Fri Sat 1 2 3 4 5 6 7 8 9 10 11 12 13 14 15 16 17 18 19 20 …" at bounding box center [440, 372] width 402 height 166
click at [572, 418] on abbr "31" at bounding box center [568, 415] width 10 height 11
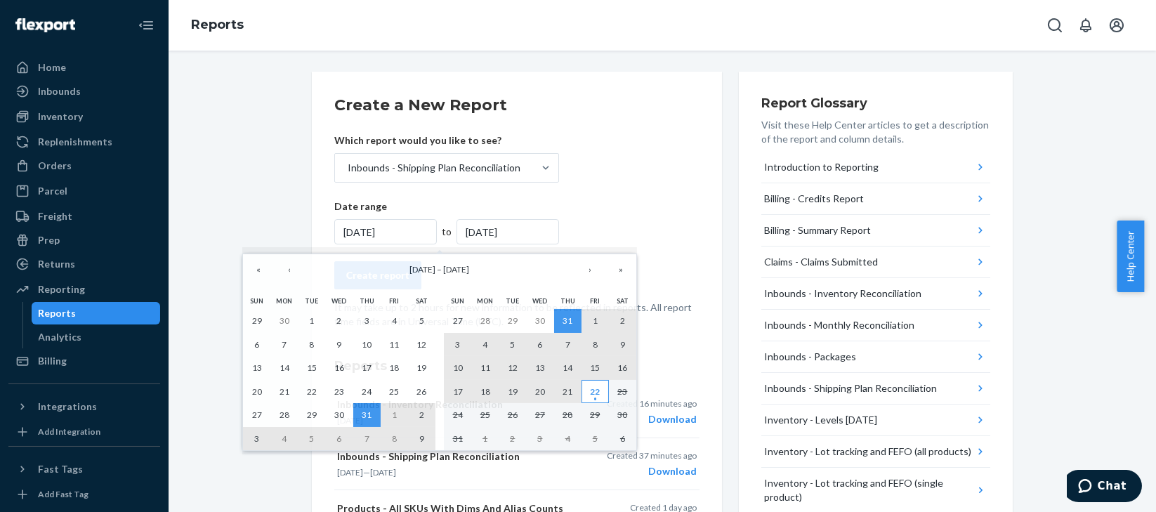
click at [596, 392] on abbr "22" at bounding box center [595, 391] width 10 height 11
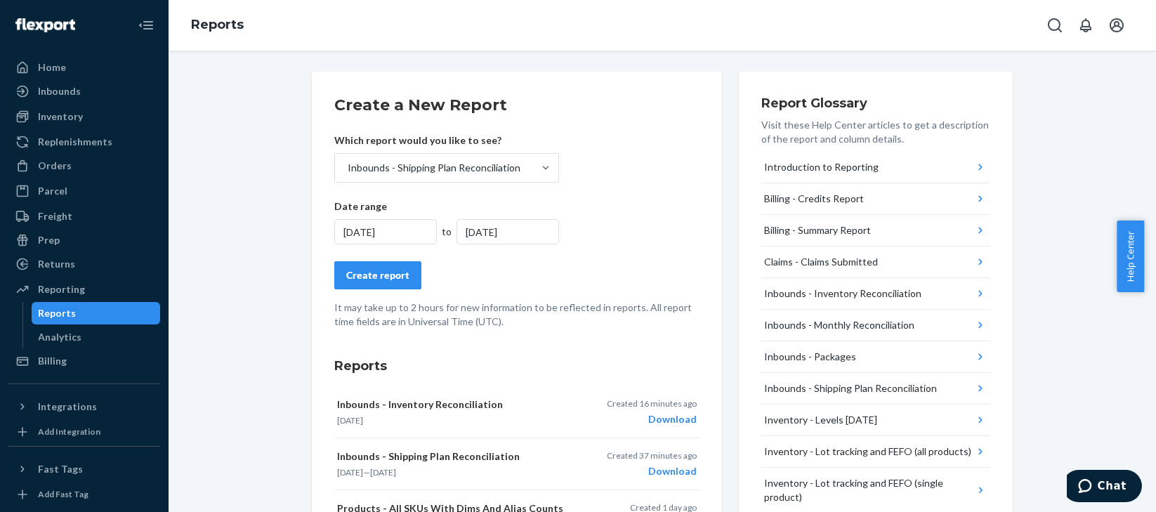
click at [396, 228] on div "[DATE]" at bounding box center [385, 231] width 103 height 25
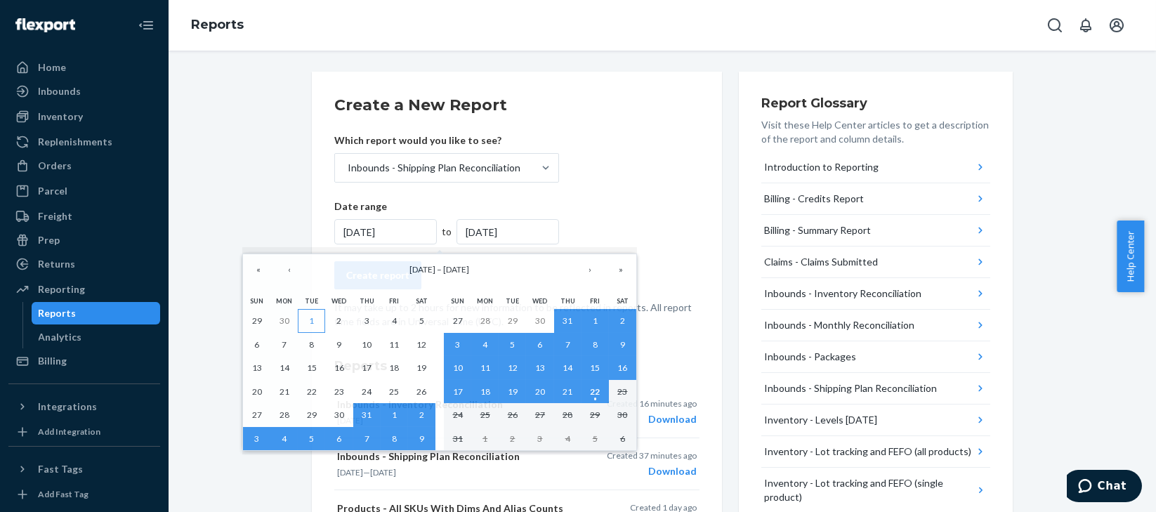
click at [307, 321] on button "1" at bounding box center [311, 321] width 27 height 24
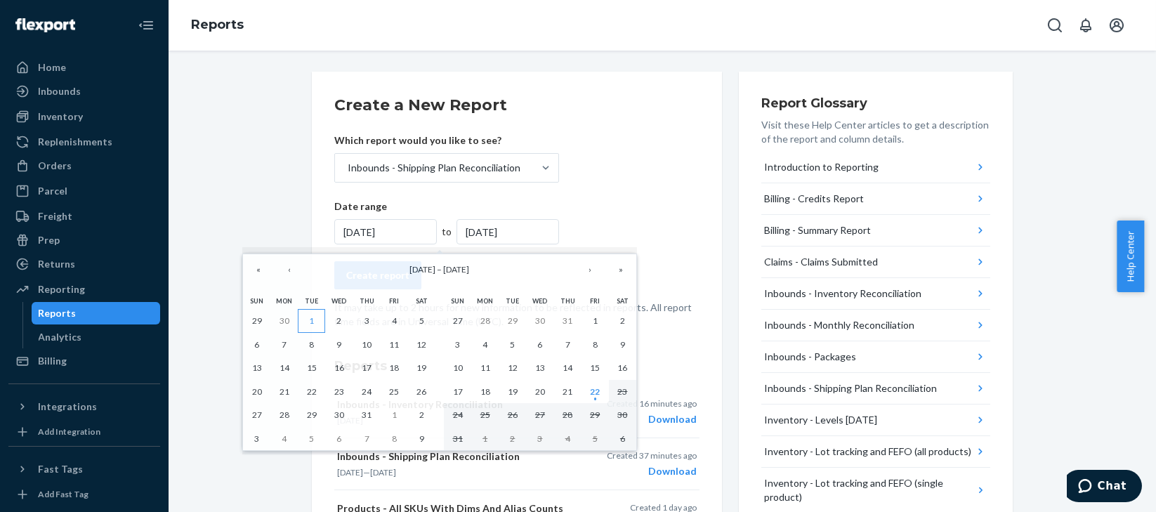
click at [309, 321] on abbr "1" at bounding box center [311, 320] width 5 height 11
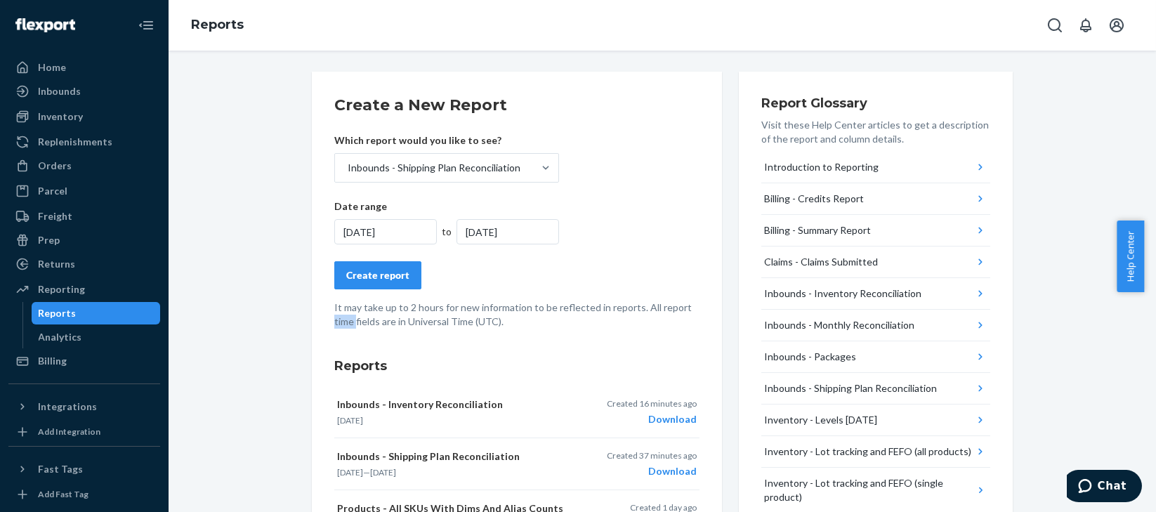
drag, startPoint x: 308, startPoint y: 321, endPoint x: 601, endPoint y: 173, distance: 328.0
click at [602, 173] on form "Create a New Report Which report would you like to see? Inbounds - Shipping Pla…" at bounding box center [516, 211] width 365 height 235
click at [390, 229] on div "[DATE]" at bounding box center [385, 231] width 103 height 25
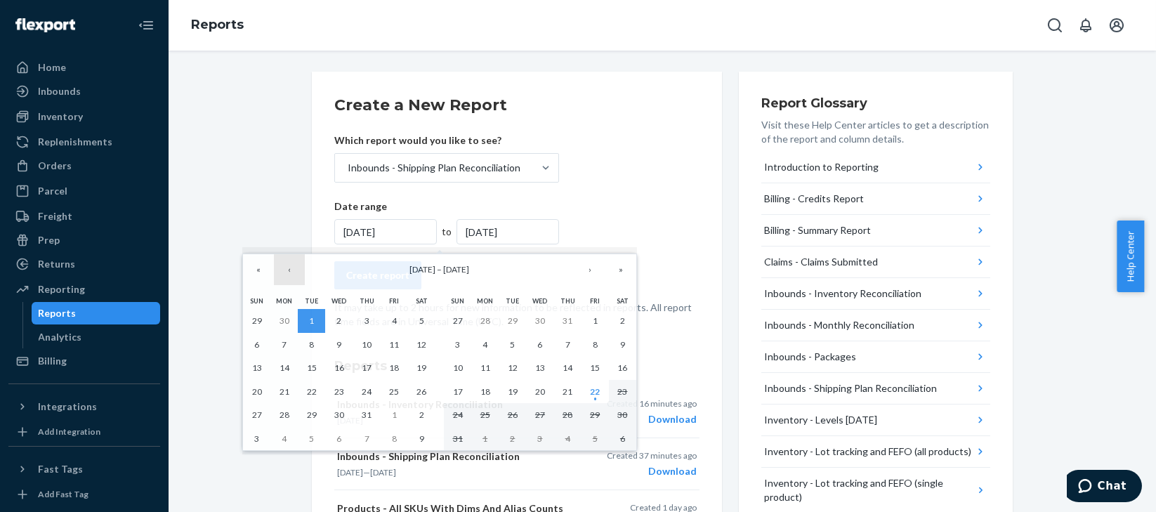
click at [288, 273] on button "‹" at bounding box center [289, 269] width 31 height 31
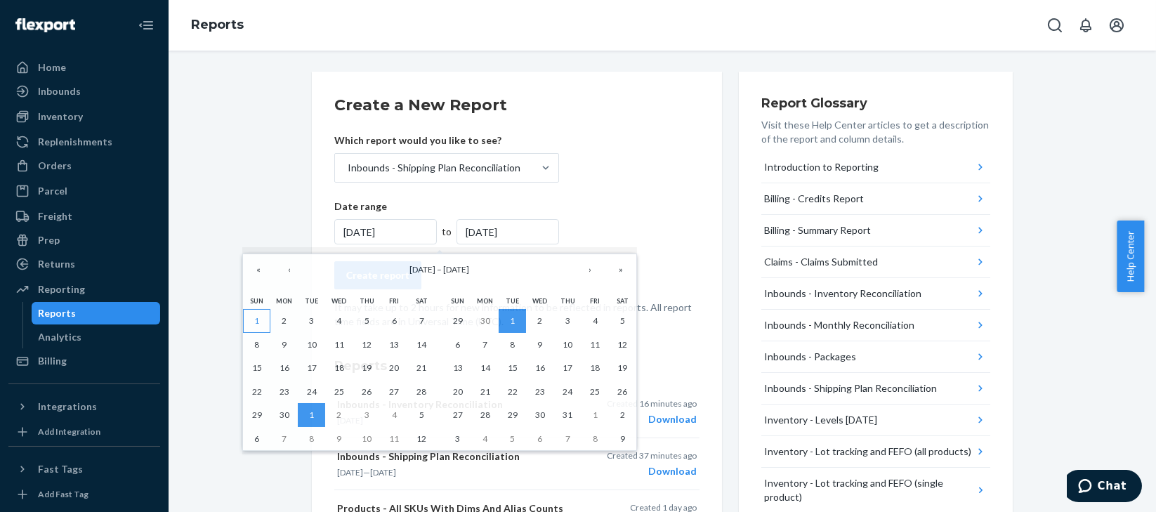
click at [263, 317] on button "1" at bounding box center [256, 321] width 27 height 24
click at [263, 319] on button "1" at bounding box center [256, 321] width 27 height 24
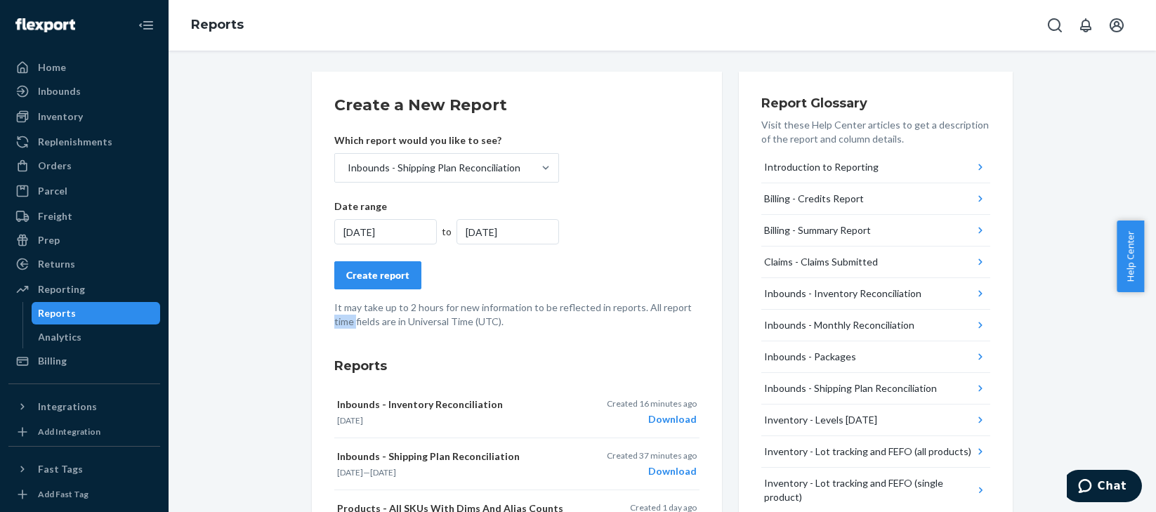
drag, startPoint x: 263, startPoint y: 319, endPoint x: 504, endPoint y: 229, distance: 256.5
click at [504, 229] on div "[DATE]" at bounding box center [508, 231] width 103 height 25
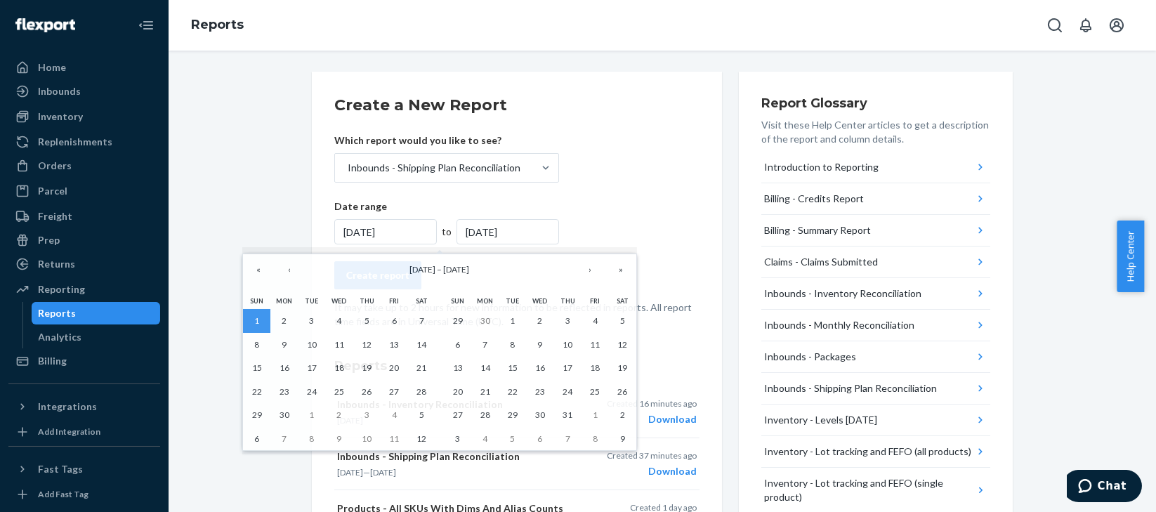
click at [504, 229] on div "[DATE]" at bounding box center [508, 231] width 103 height 25
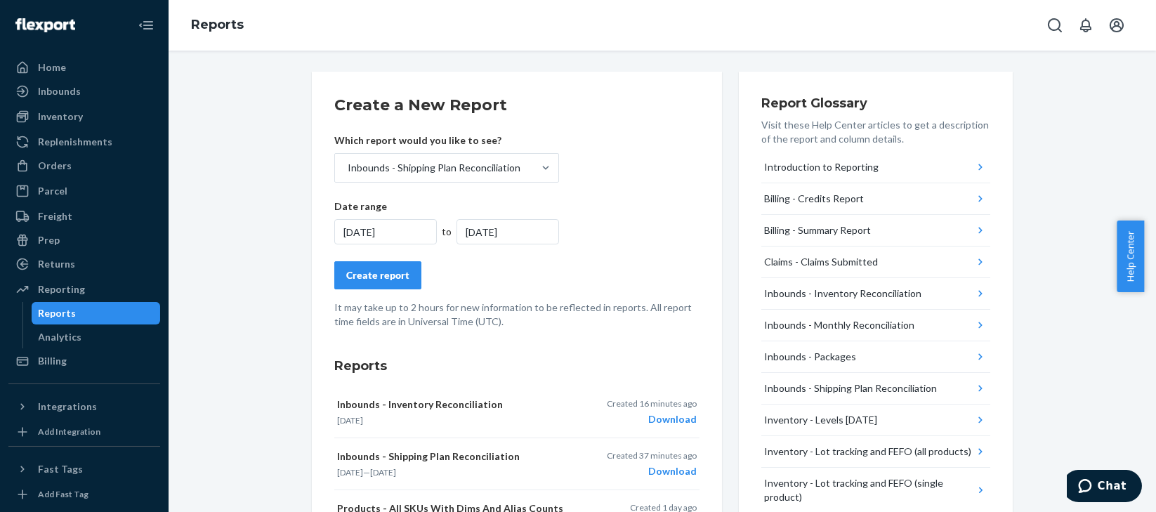
drag, startPoint x: 504, startPoint y: 229, endPoint x: 513, endPoint y: 228, distance: 9.9
click at [513, 228] on div "[DATE]" at bounding box center [508, 231] width 103 height 25
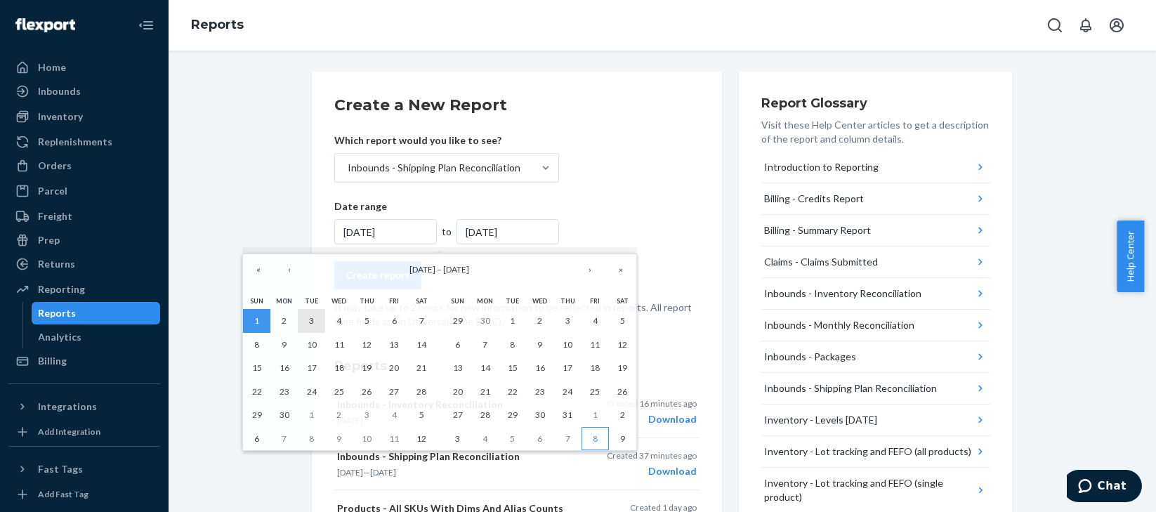
drag, startPoint x: 304, startPoint y: 324, endPoint x: 596, endPoint y: 441, distance: 314.9
click at [594, 426] on abbr "8" at bounding box center [595, 438] width 5 height 11
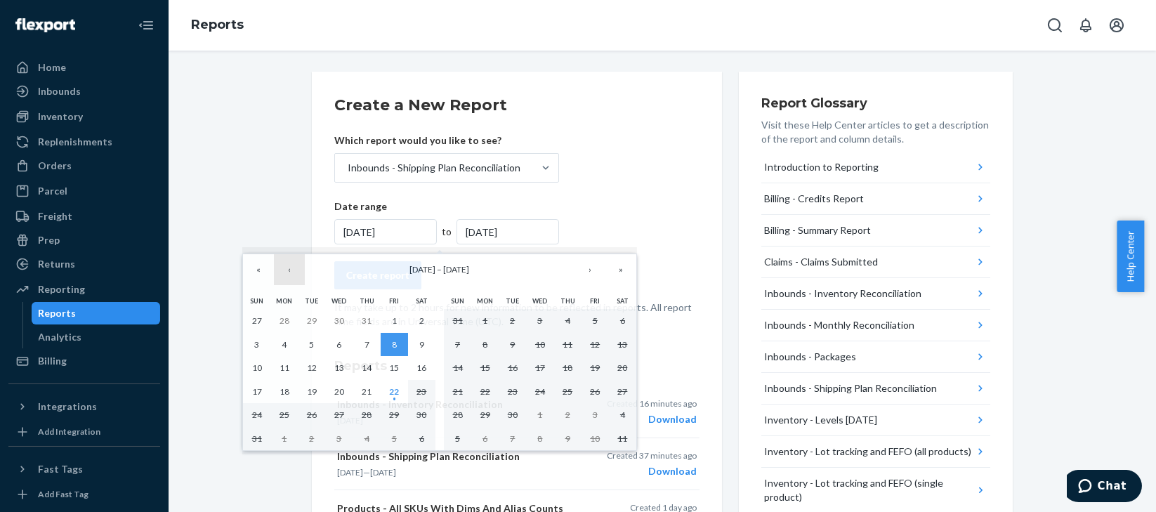
click at [291, 270] on button "‹" at bounding box center [289, 269] width 31 height 31
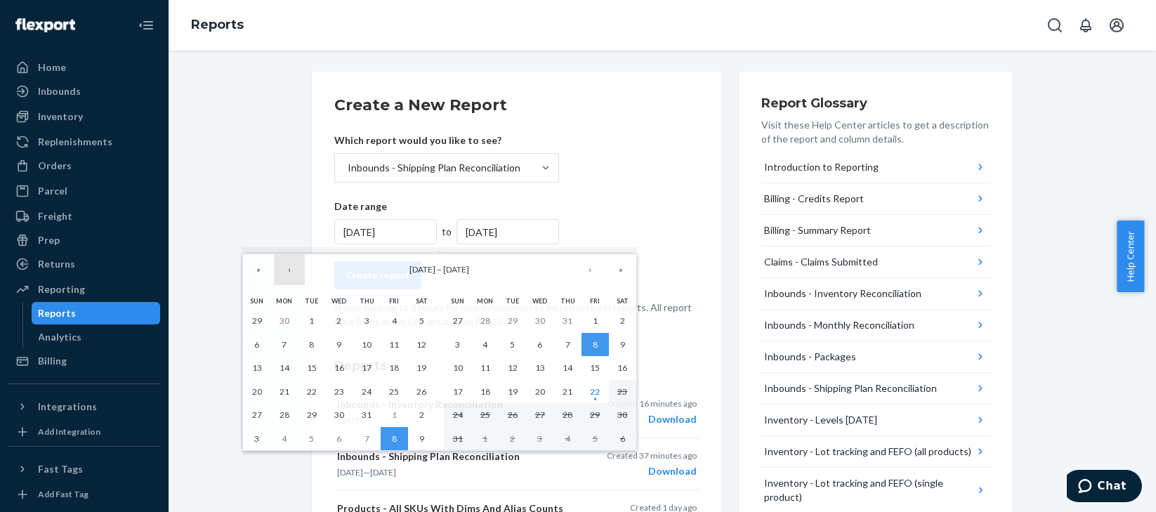
click at [291, 270] on button "‹" at bounding box center [289, 269] width 31 height 31
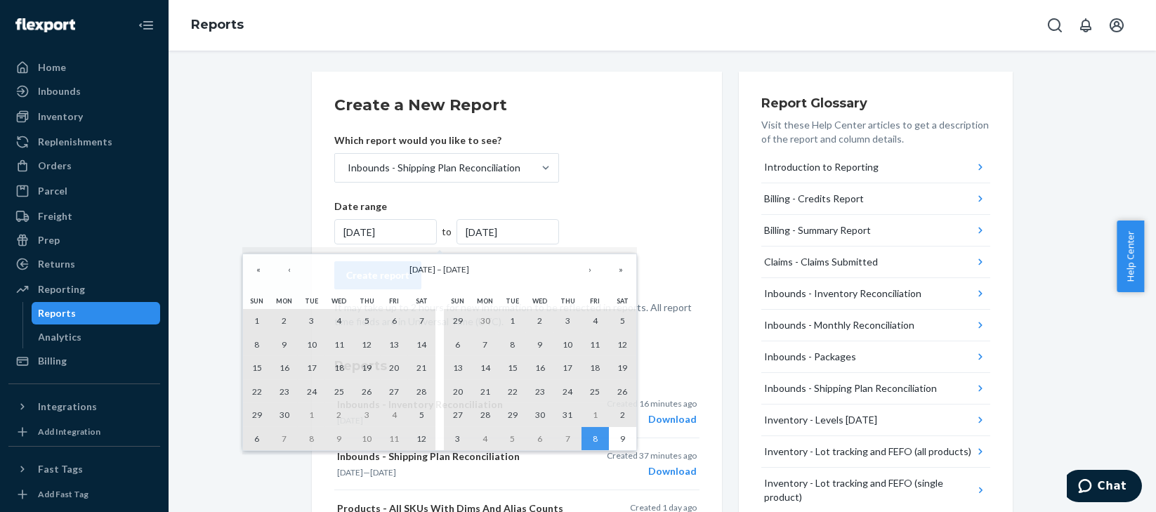
drag, startPoint x: 251, startPoint y: 317, endPoint x: 259, endPoint y: 324, distance: 10.5
click at [259, 324] on abbr "1" at bounding box center [256, 320] width 5 height 11
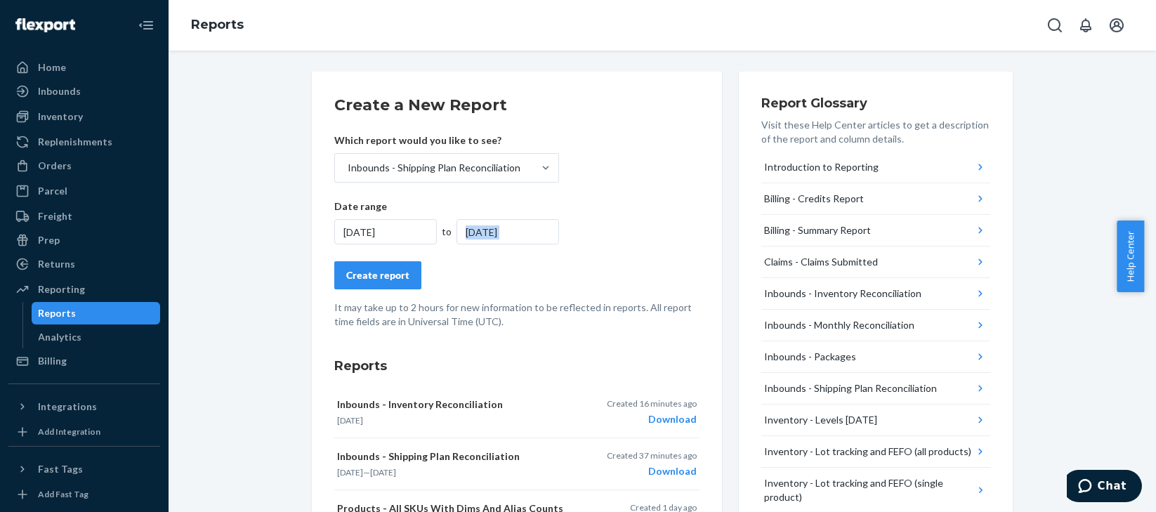
click at [378, 273] on div "Create report" at bounding box center [377, 275] width 63 height 14
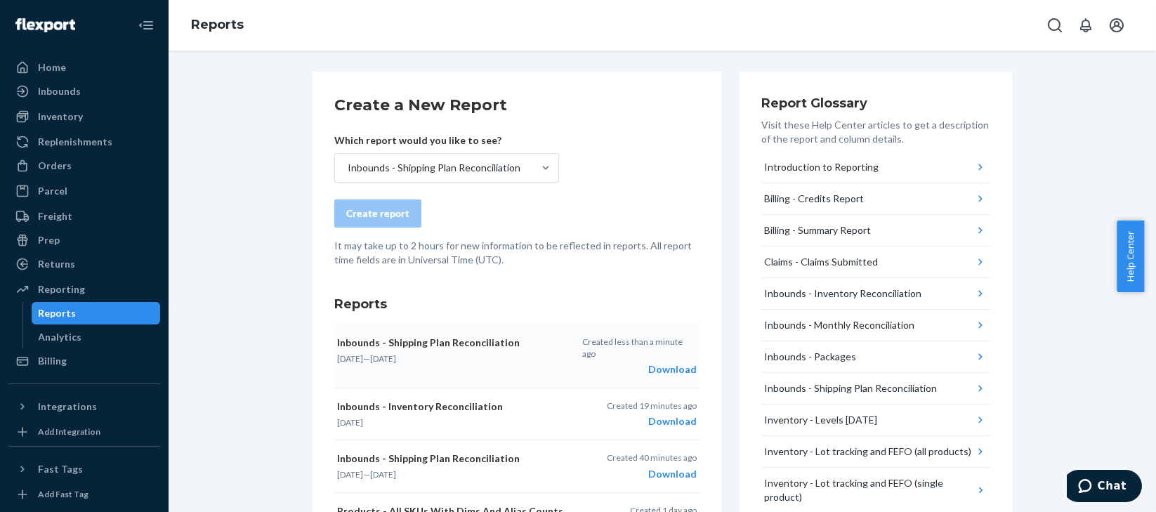
click at [671, 362] on div "Download" at bounding box center [639, 369] width 114 height 14
click at [557, 63] on div "Create a New Report Which report would you like to see? Inbounds - Shipping Pla…" at bounding box center [663, 281] width 988 height 461
click at [66, 93] on div "Inbounds" at bounding box center [59, 91] width 43 height 14
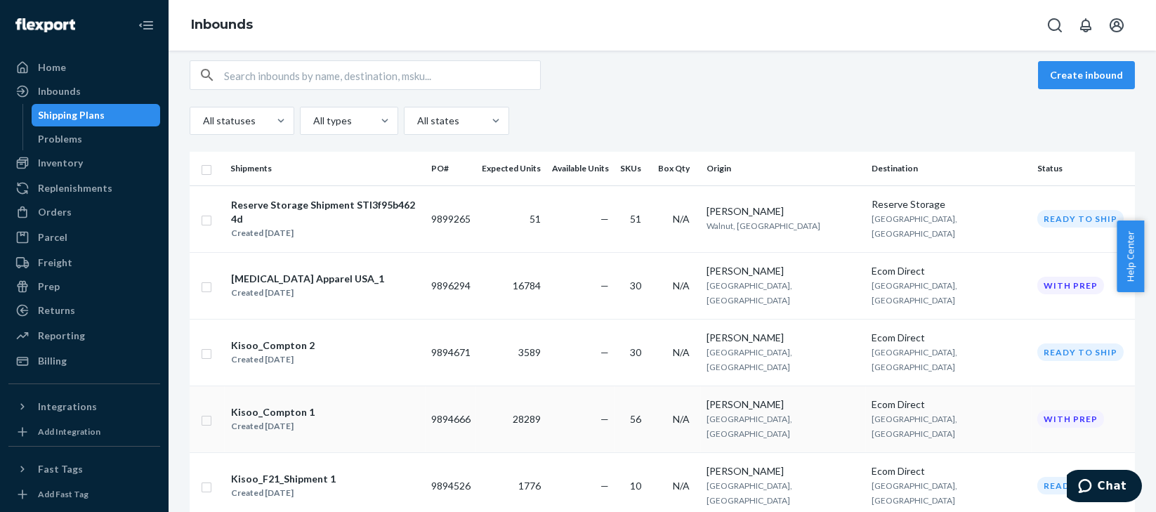
scroll to position [105, 0]
